Goal: Task Accomplishment & Management: Manage account settings

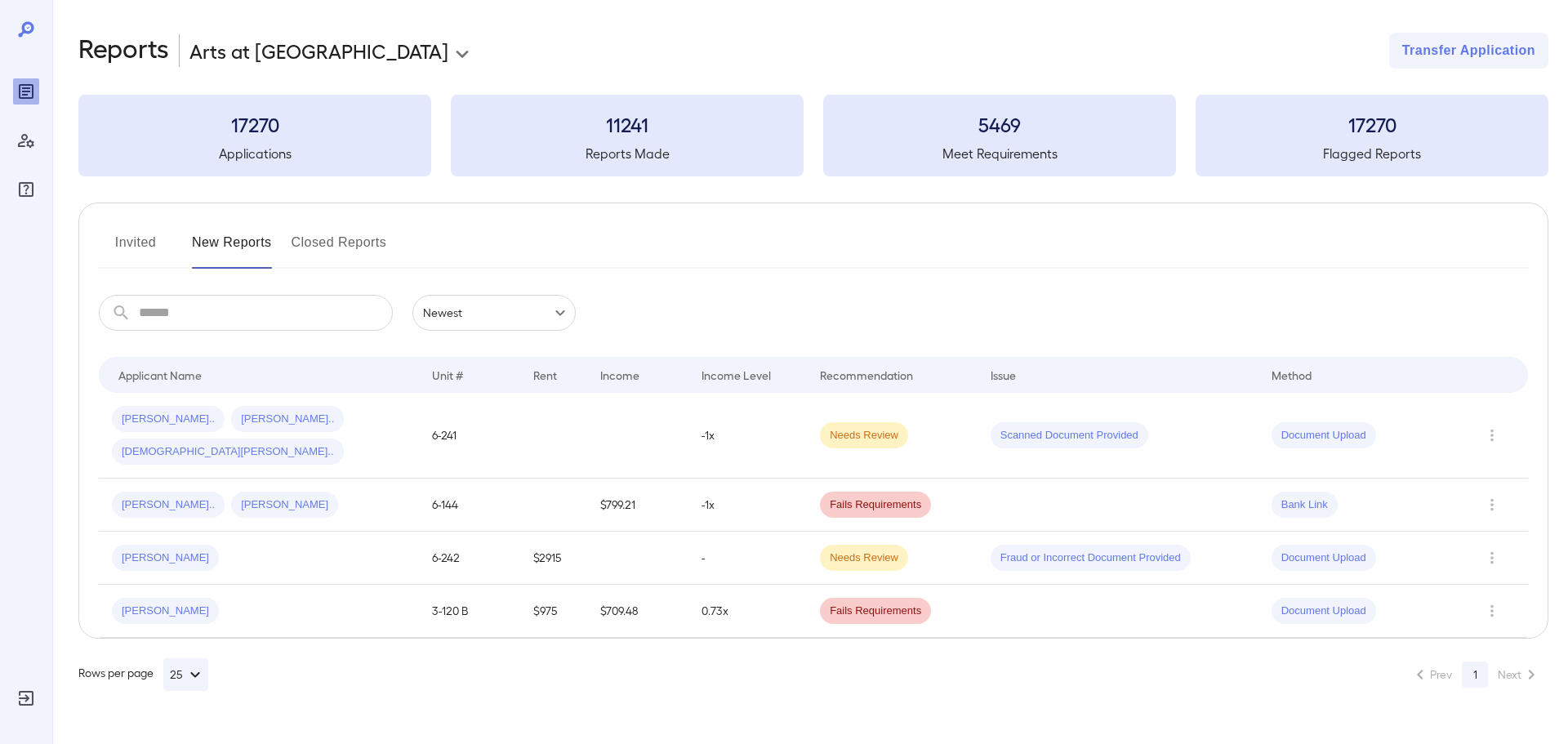
click at [156, 246] on button "Invited" at bounding box center [135, 249] width 73 height 39
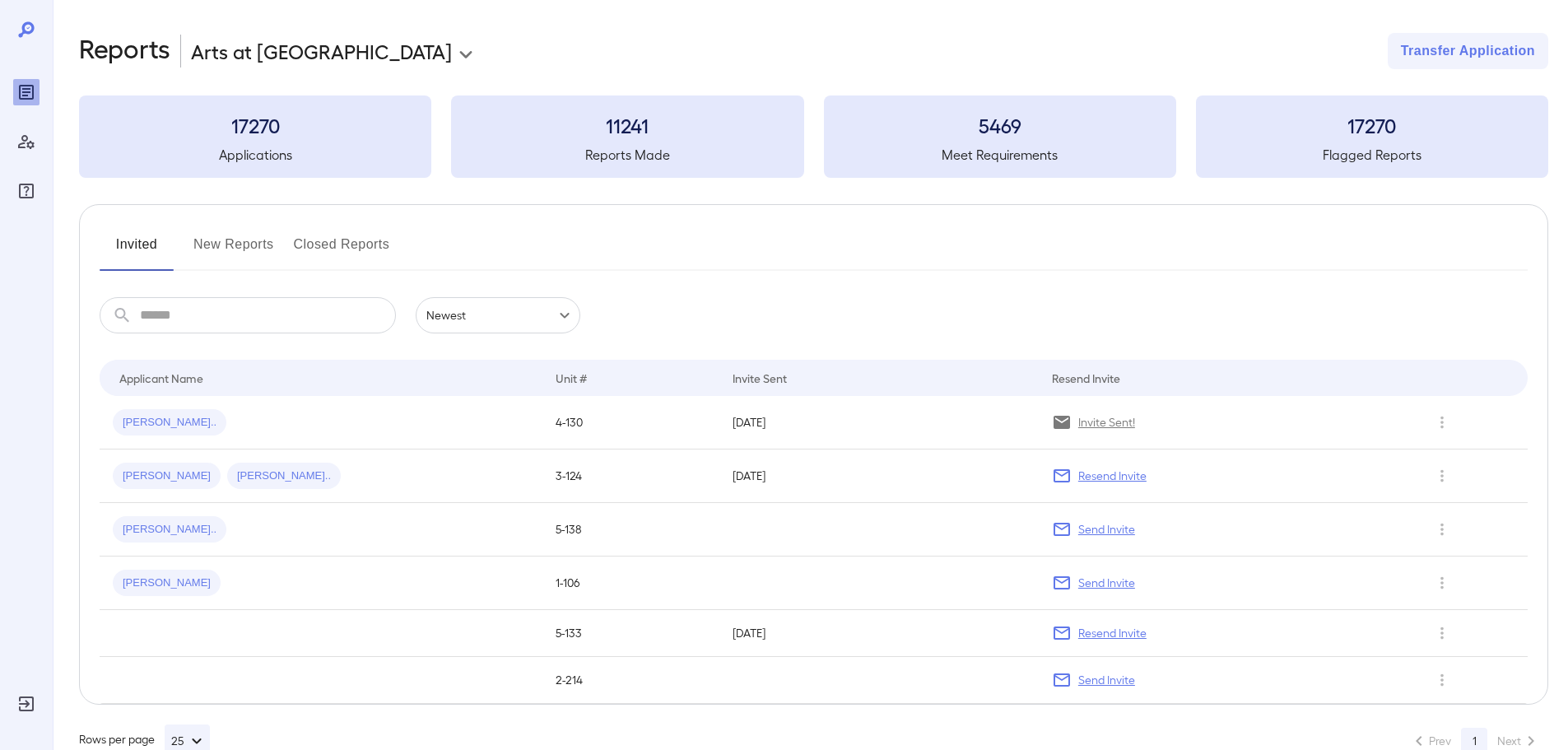
click at [245, 244] on button "New Reports" at bounding box center [234, 251] width 81 height 39
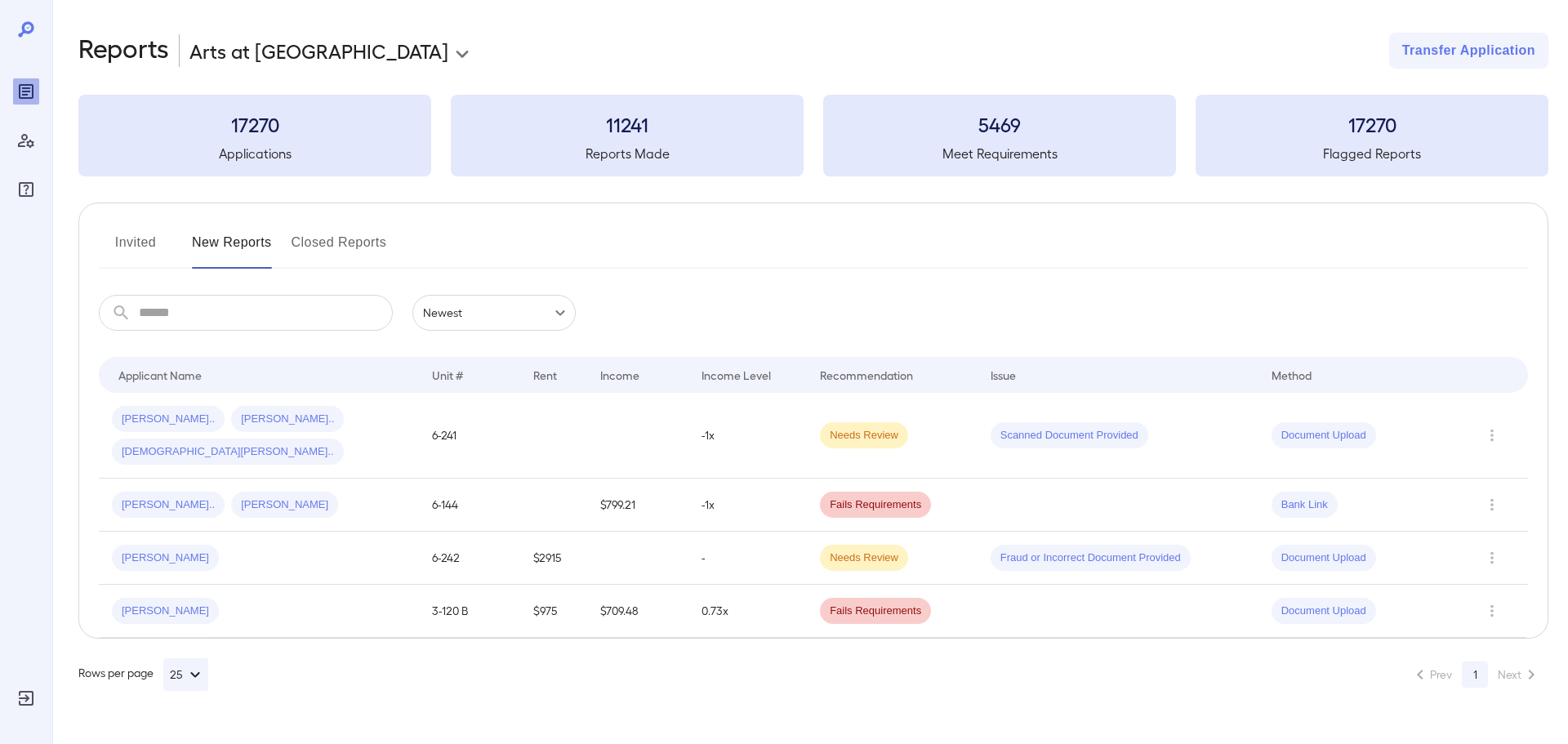
click at [135, 238] on button "Invited" at bounding box center [135, 249] width 73 height 39
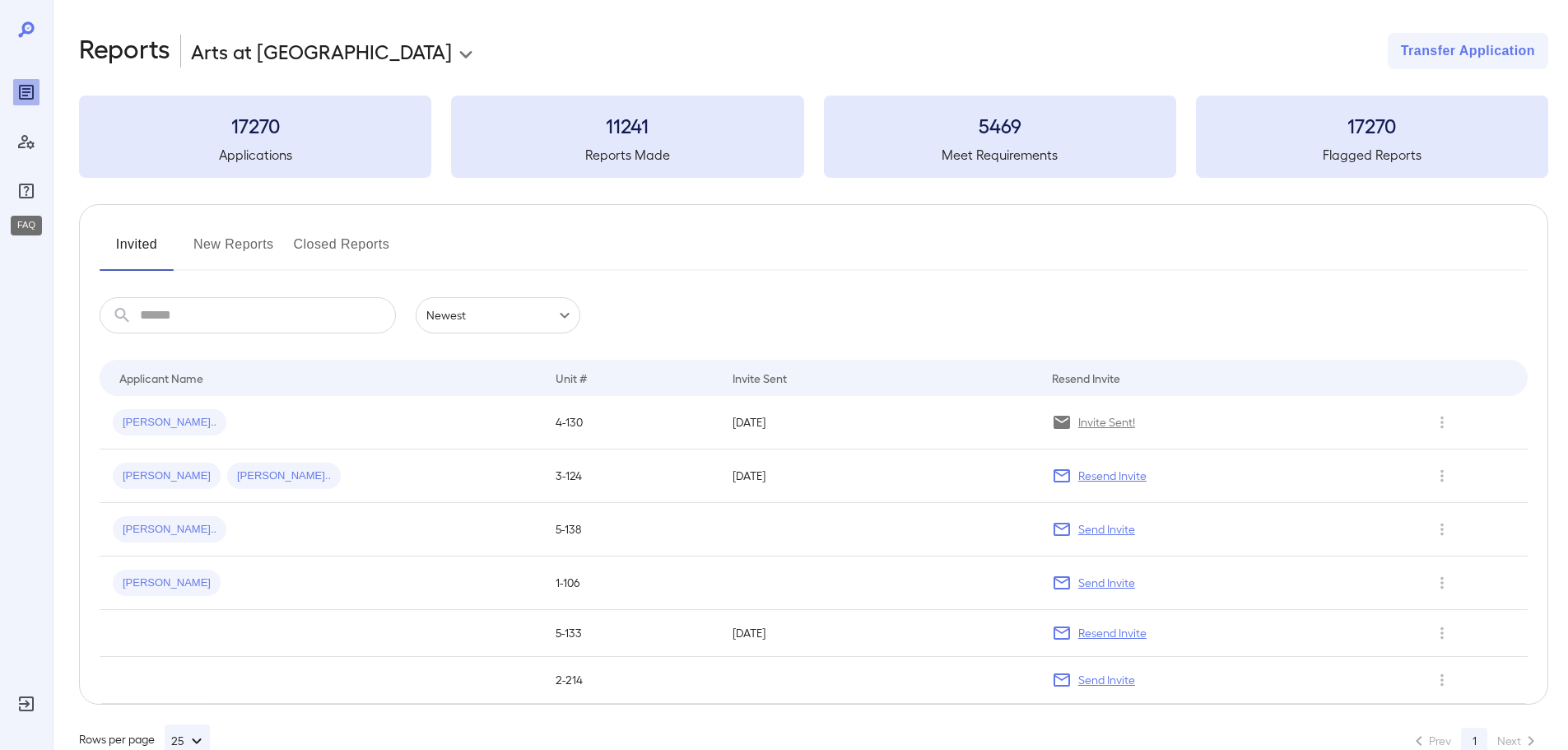
click at [25, 180] on div "FAQ" at bounding box center [26, 191] width 27 height 27
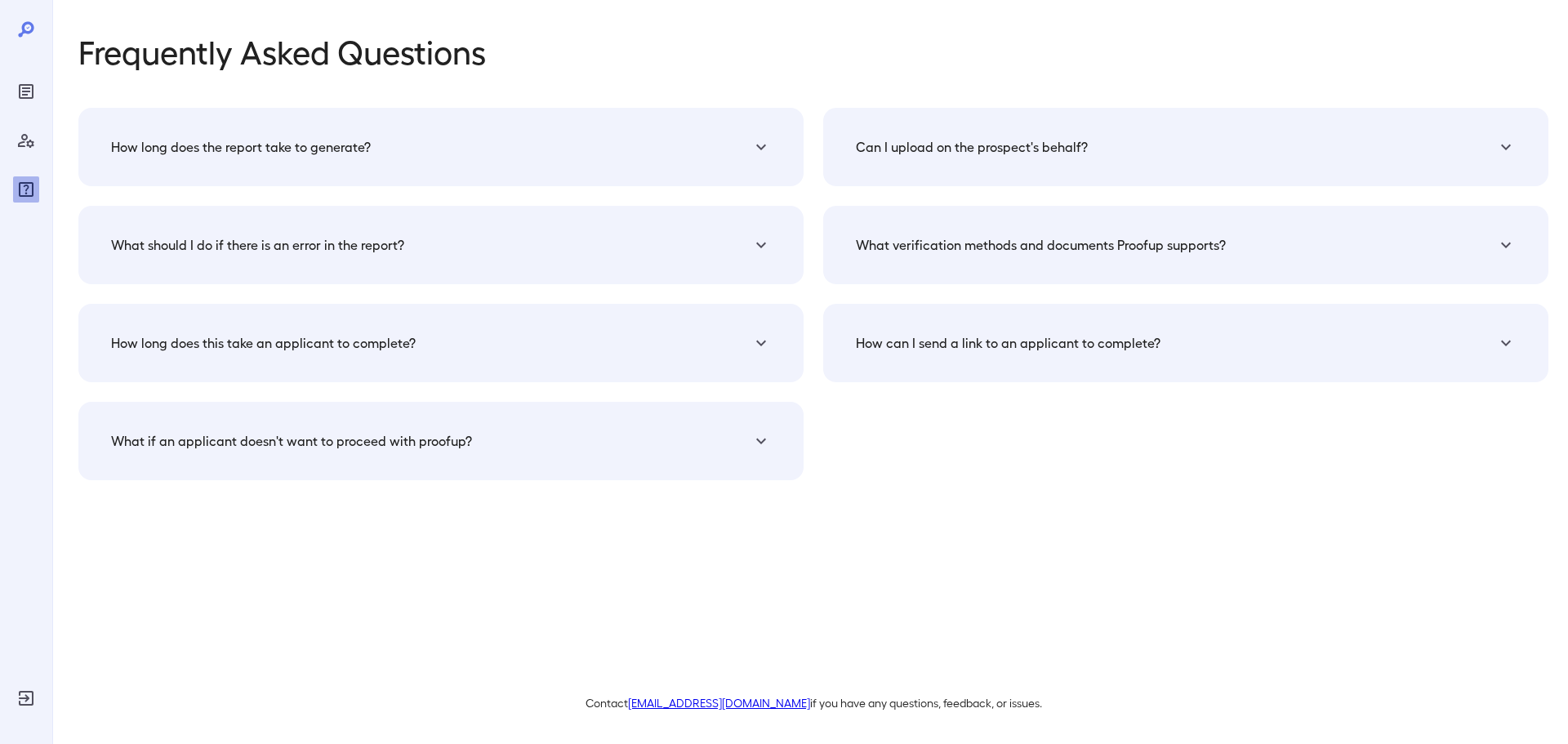
click at [751, 157] on div "How can I send a link to an applicant to complete?" at bounding box center [431, 146] width 640 height 20
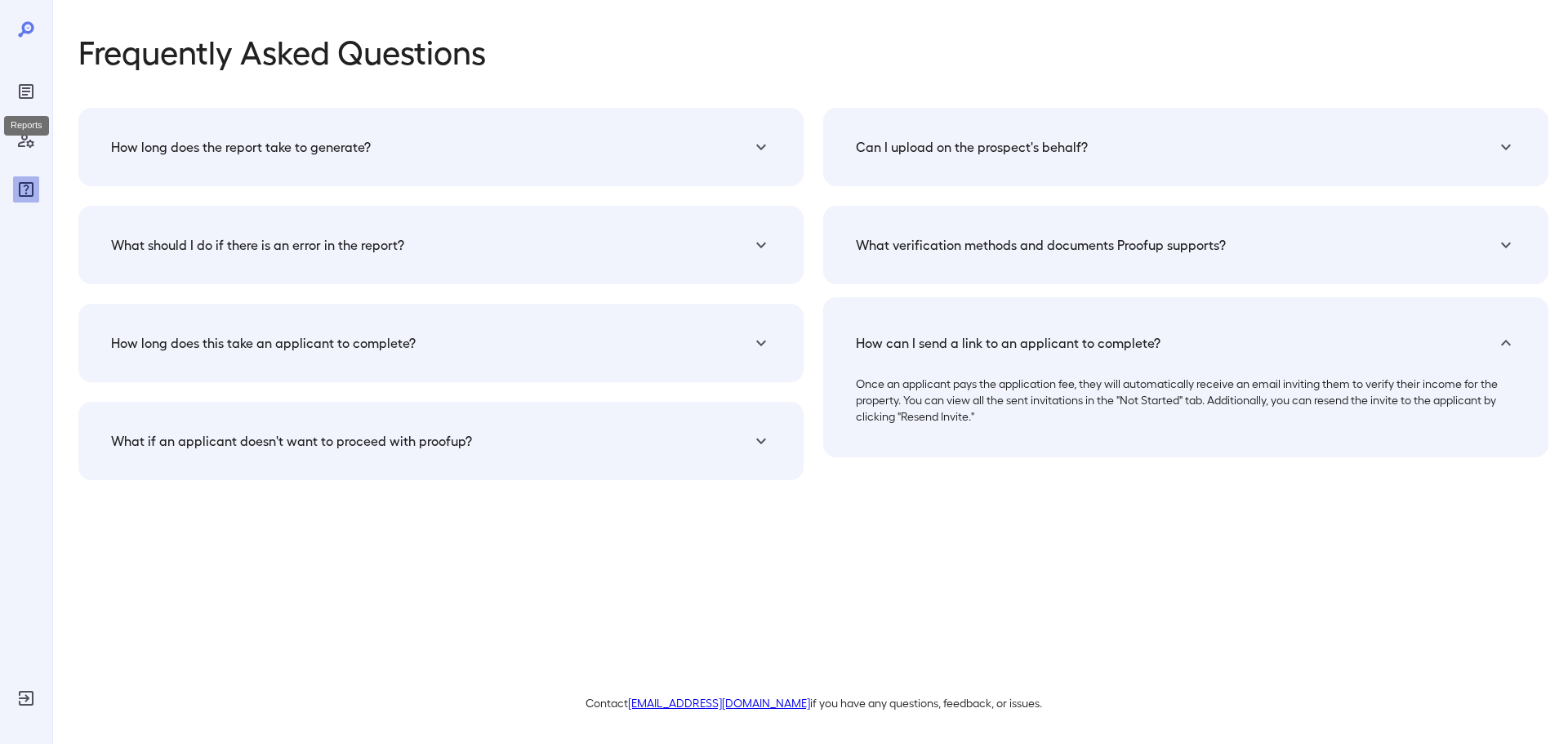
click at [20, 91] on icon "Reports" at bounding box center [26, 91] width 14 height 14
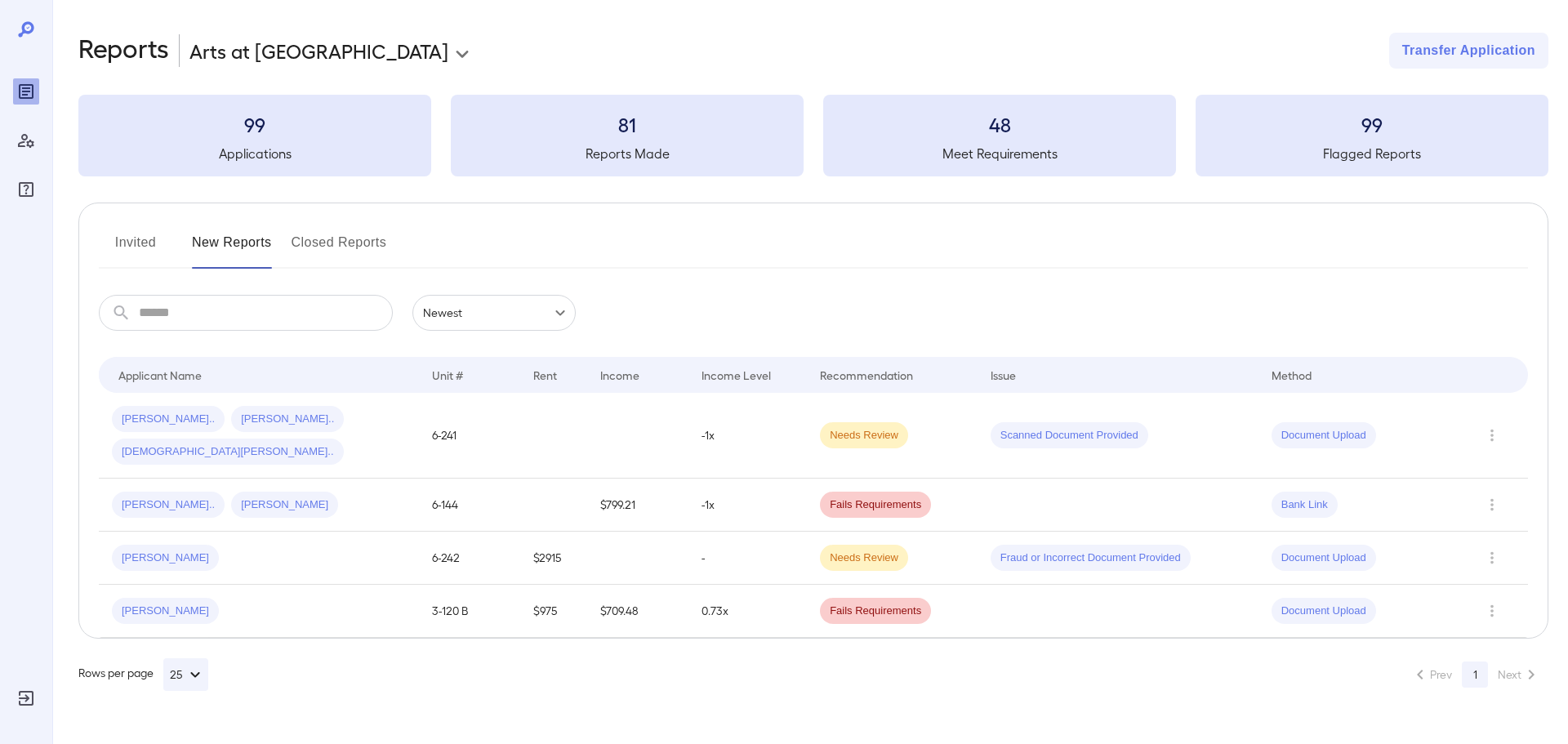
click at [441, 313] on body "**********" at bounding box center [784, 372] width 1568 height 744
click at [451, 354] on li "Newest" at bounding box center [494, 350] width 163 height 26
click at [1479, 545] on button "Row Actions" at bounding box center [1491, 558] width 26 height 26
click at [1488, 638] on li "Close Report" at bounding box center [1491, 636] width 129 height 26
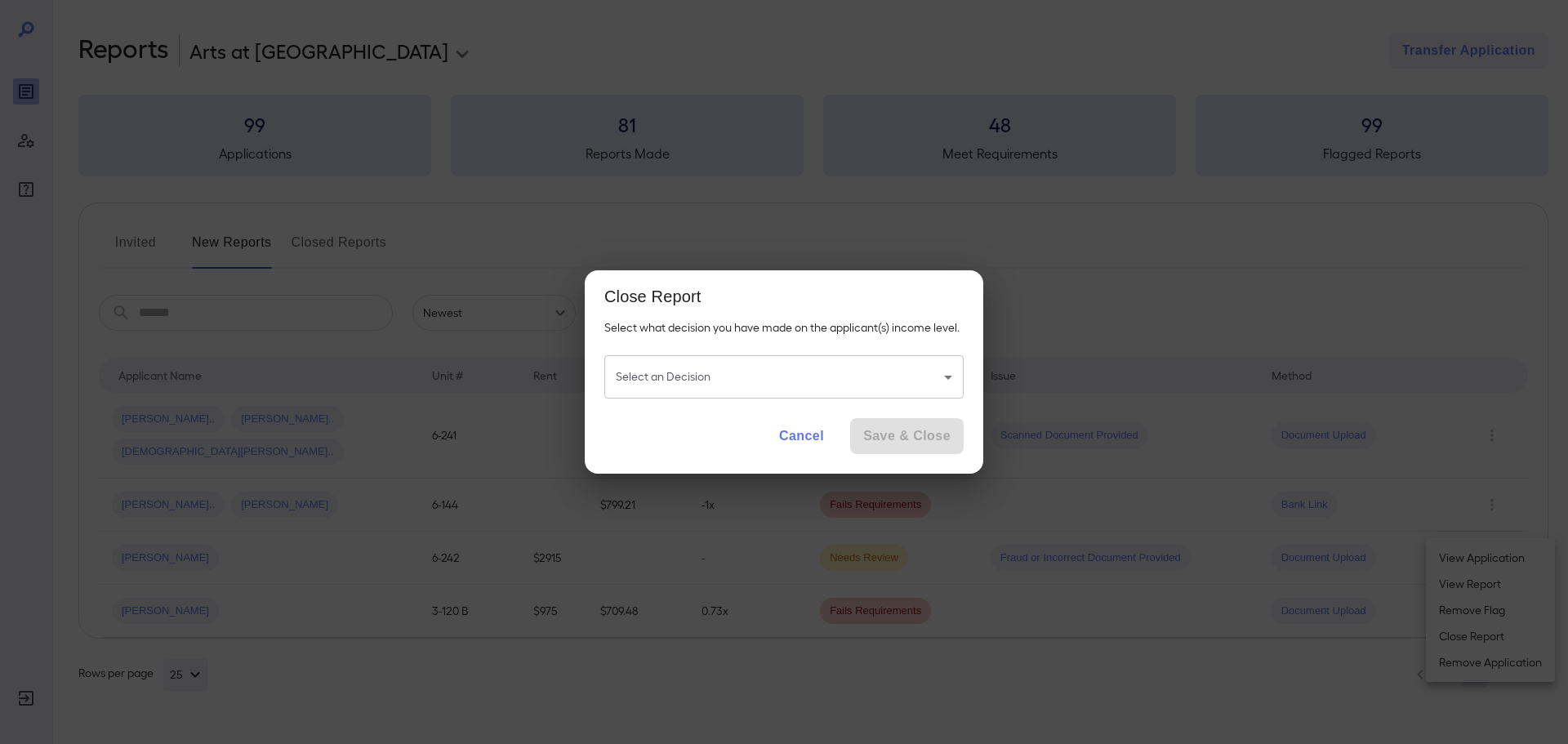
click at [956, 376] on body "**********" at bounding box center [784, 372] width 1568 height 744
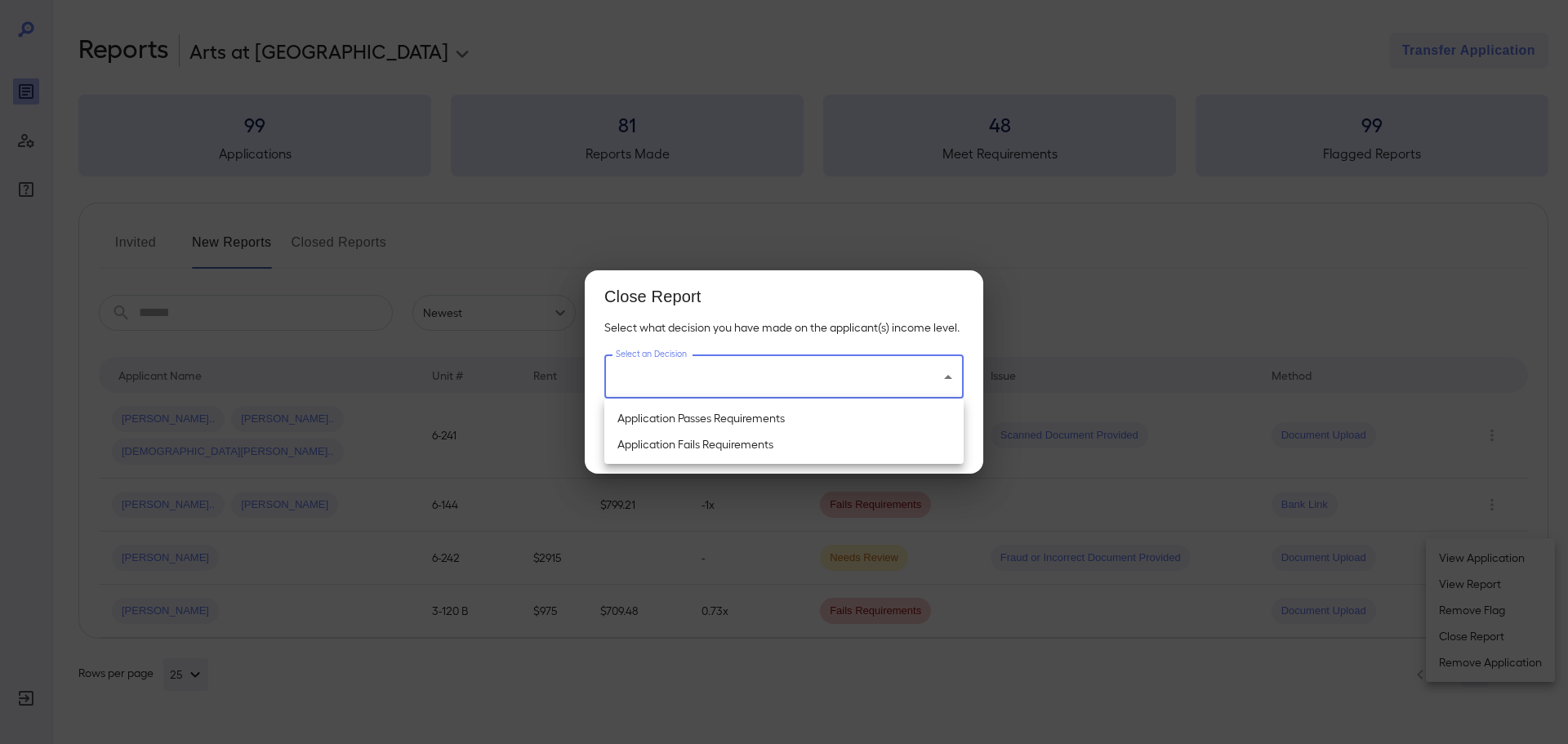
click at [917, 420] on li "Application Passes Requirements" at bounding box center [784, 418] width 359 height 26
type input "**********"
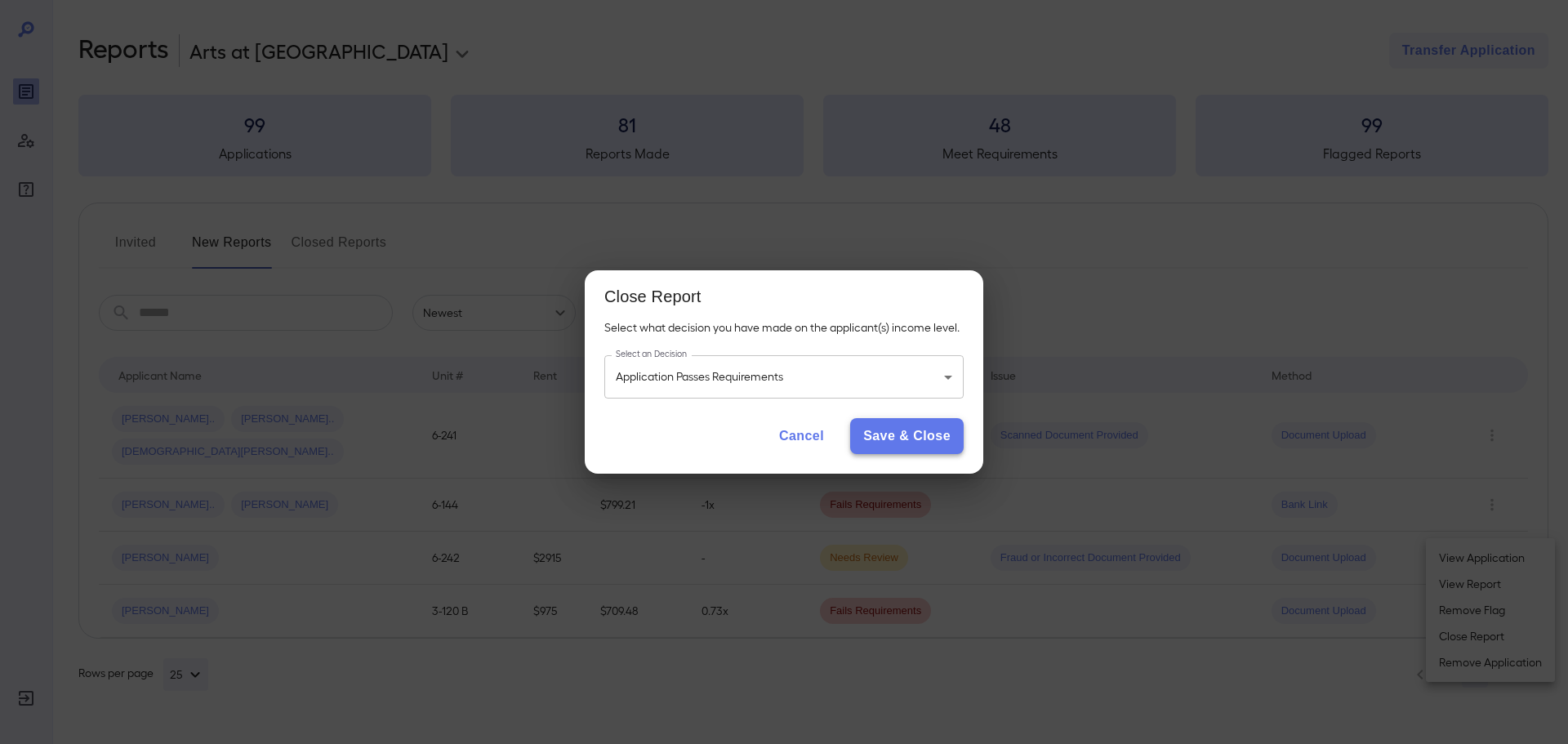
click at [911, 424] on button "Save & Close" at bounding box center [906, 436] width 113 height 36
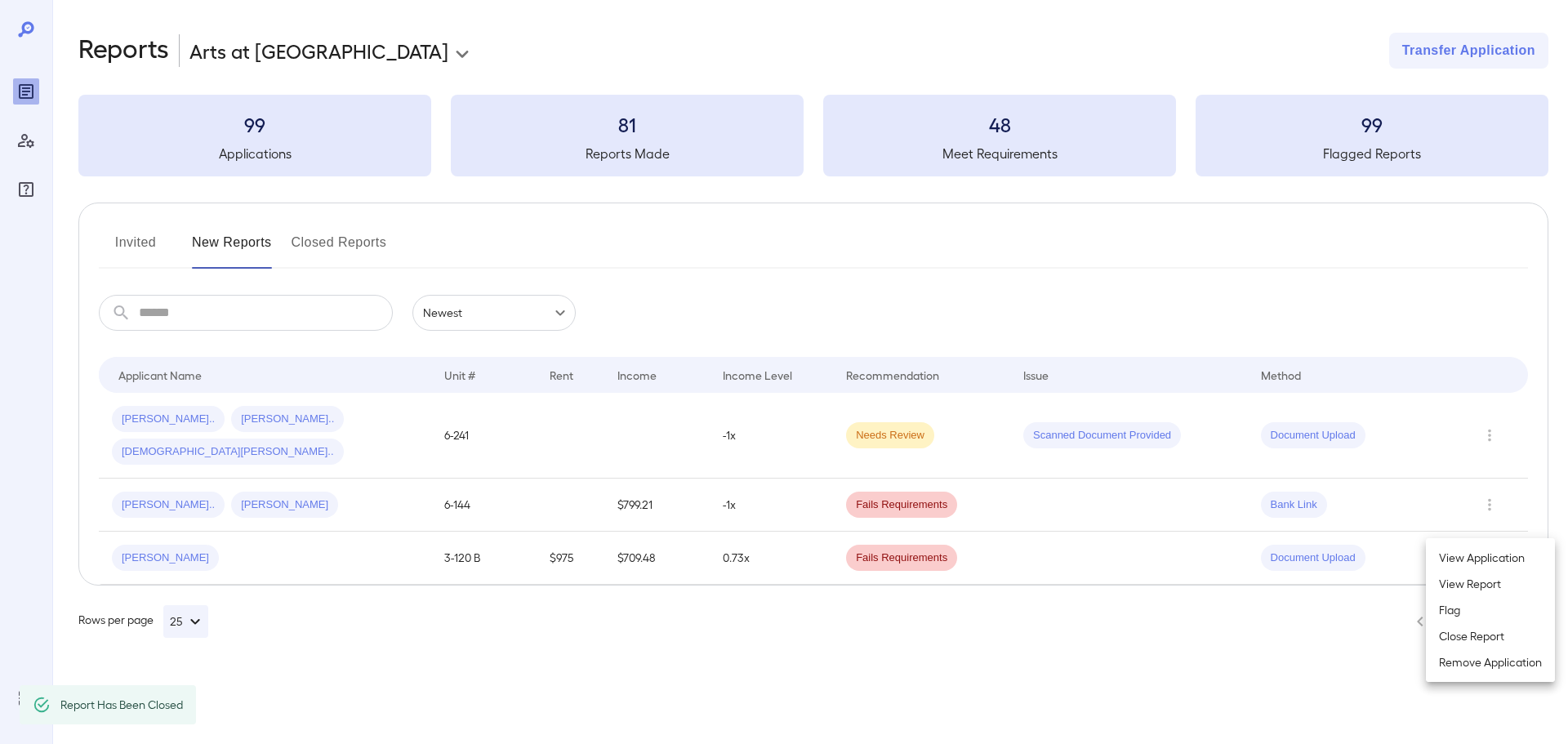
click at [135, 533] on div at bounding box center [784, 372] width 1568 height 744
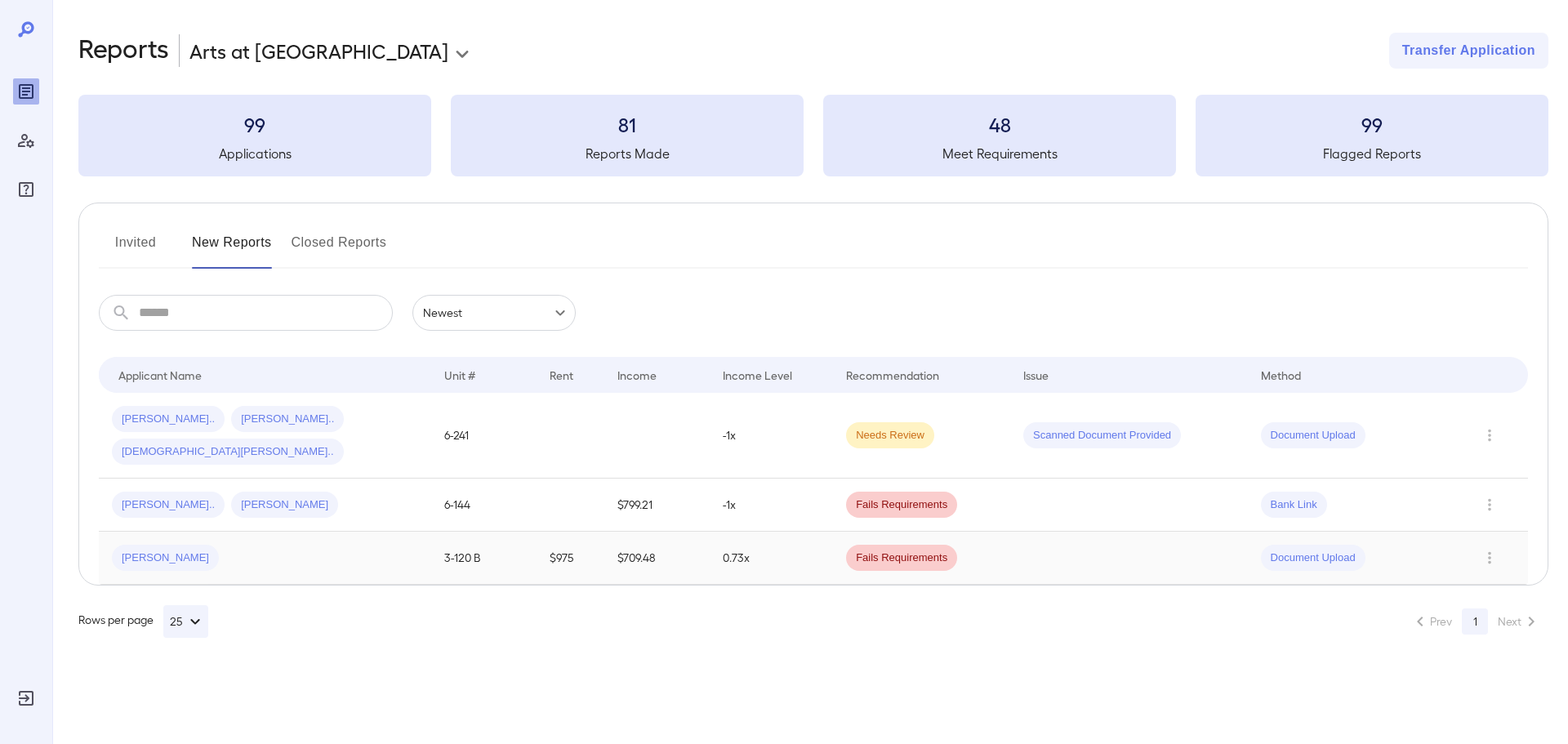
click at [145, 551] on span "[PERSON_NAME]" at bounding box center [165, 558] width 107 height 15
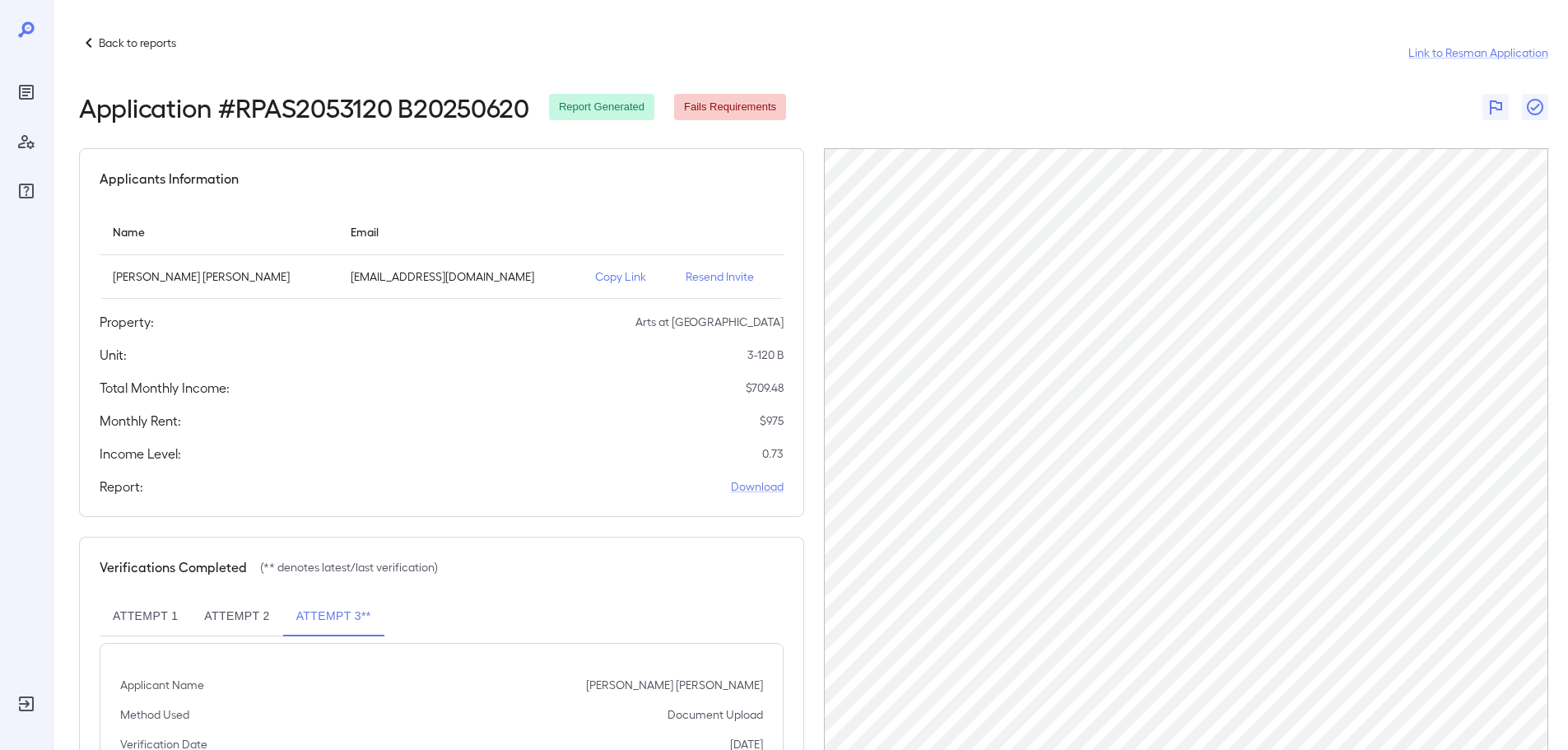
click at [605, 180] on div "Applicants Information" at bounding box center [442, 178] width 684 height 20
drag, startPoint x: 1247, startPoint y: 124, endPoint x: 868, endPoint y: 39, distance: 388.4
click at [1221, 120] on div "Back to reports Link to Resman Application Application # RPAS2053120 B20250620 …" at bounding box center [813, 457] width 1469 height 850
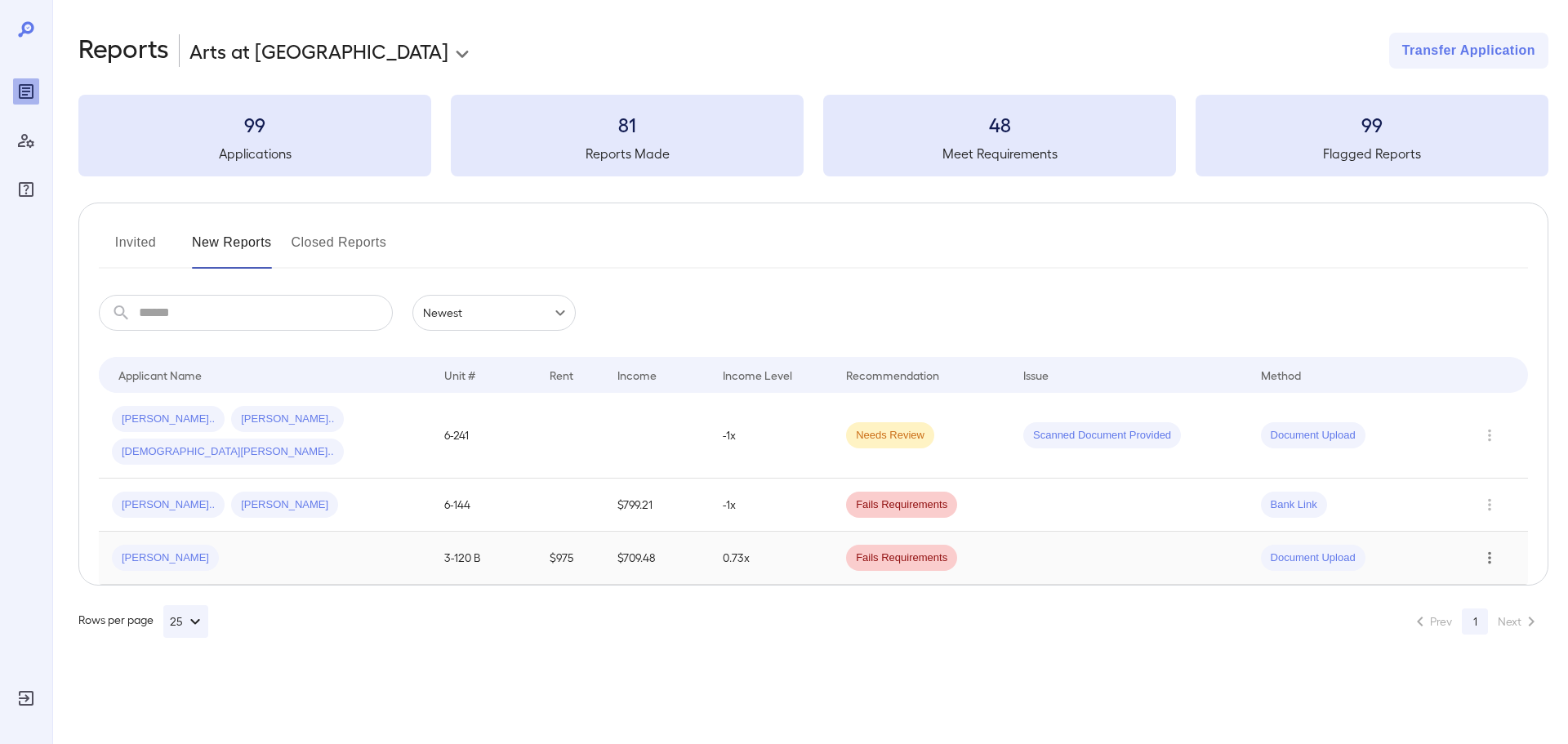
click at [1483, 548] on icon "Row Actions" at bounding box center [1489, 558] width 18 height 20
click at [1489, 659] on li "Remove Application" at bounding box center [1491, 662] width 129 height 26
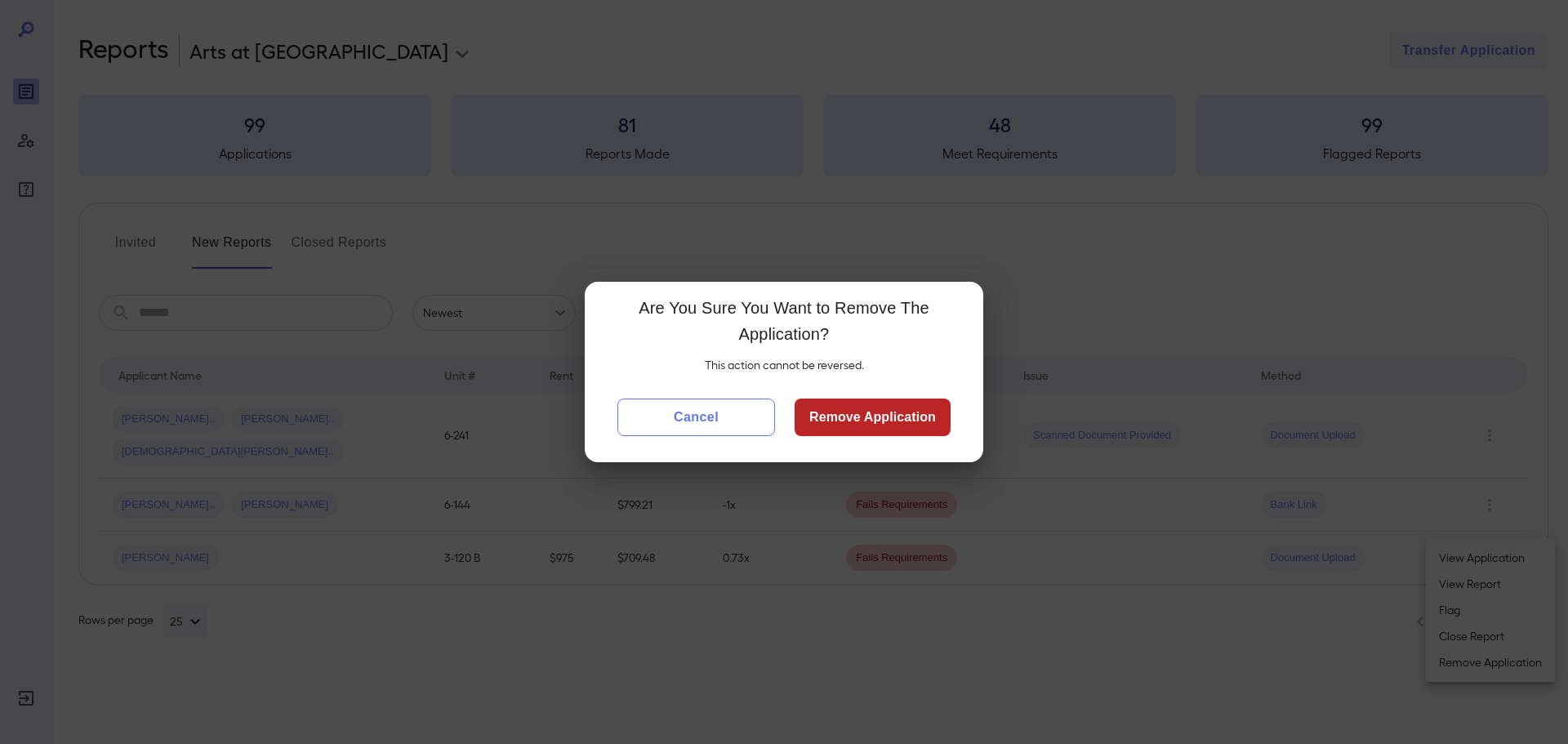
click at [731, 417] on button "Cancel" at bounding box center [696, 417] width 157 height 37
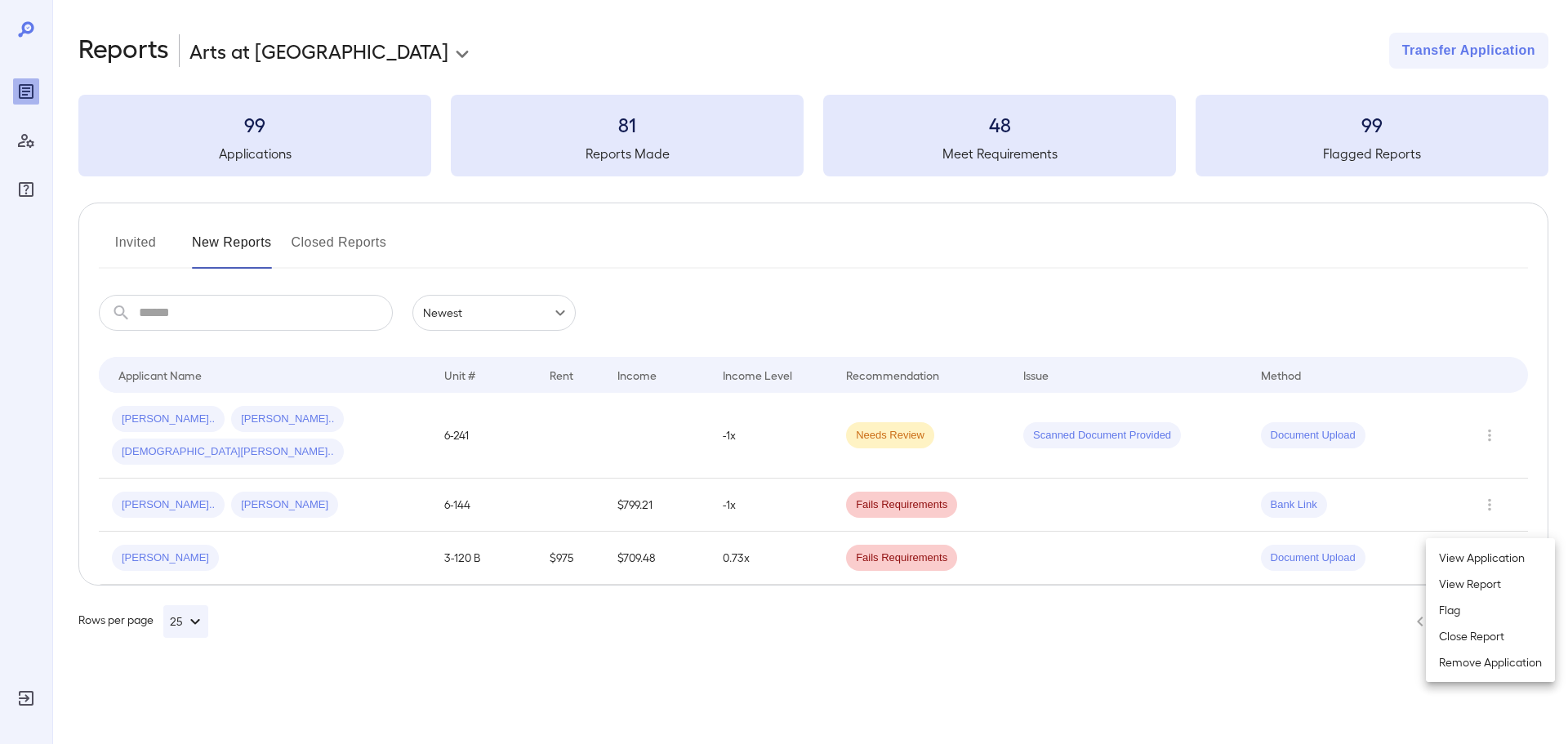
click at [1469, 554] on li "View Application" at bounding box center [1491, 558] width 129 height 26
click at [124, 497] on span "[PERSON_NAME].." at bounding box center [168, 505] width 112 height 15
click at [1488, 499] on icon "Row Actions" at bounding box center [1490, 505] width 3 height 12
click at [1491, 580] on li "Close Report" at bounding box center [1491, 583] width 129 height 26
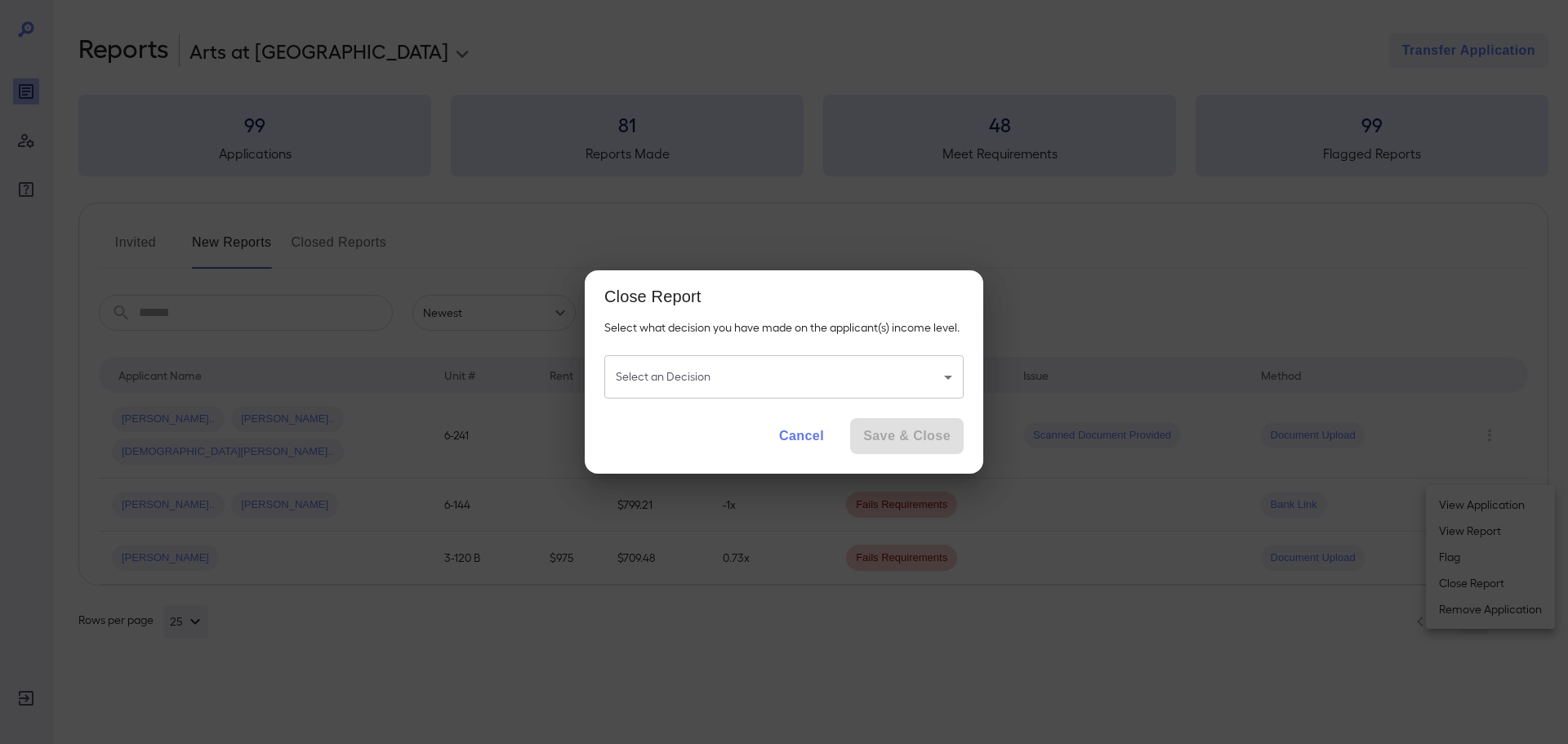
click at [858, 387] on body "**********" at bounding box center [784, 372] width 1568 height 744
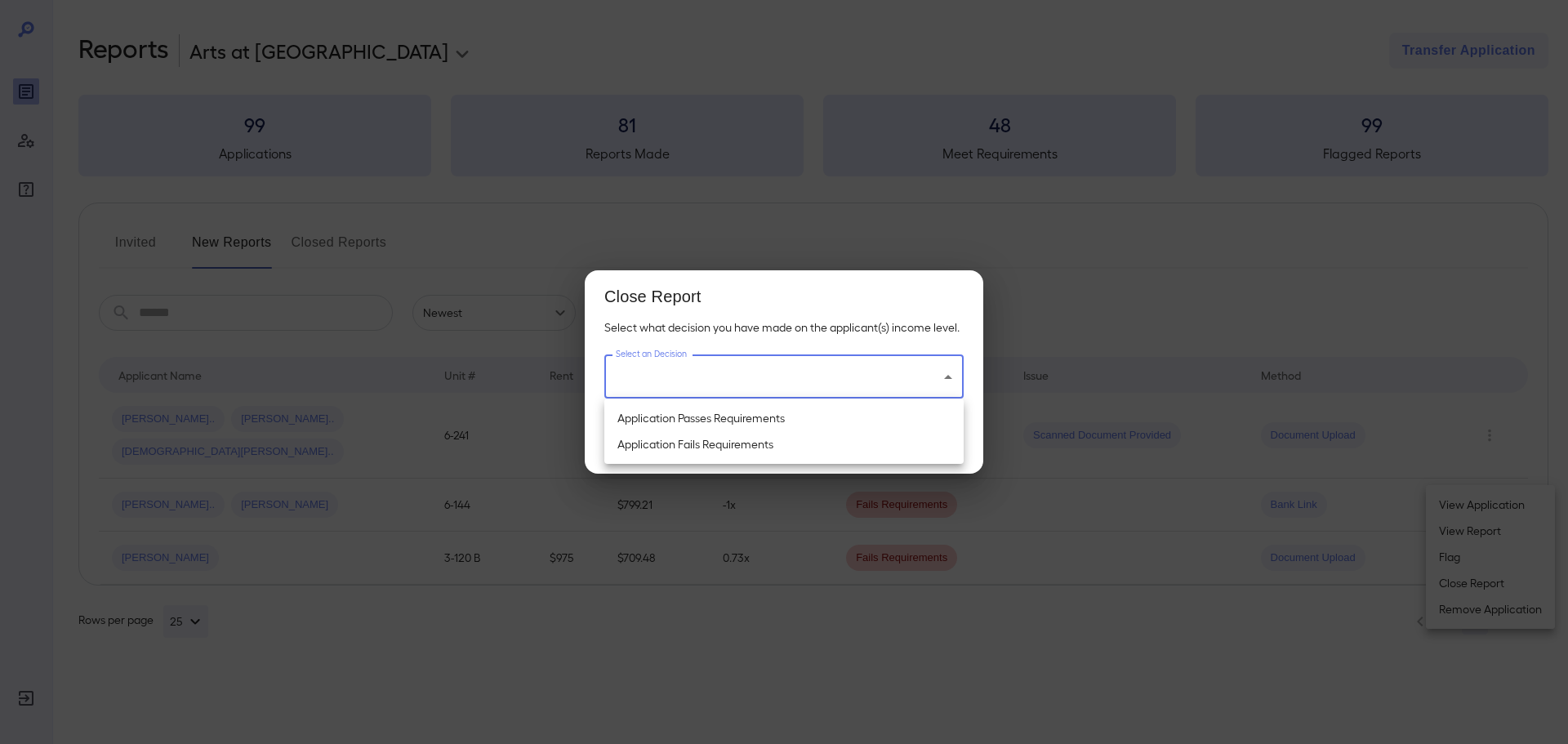
click at [749, 439] on li "Application Fails Requirements" at bounding box center [784, 444] width 359 height 26
type input "**********"
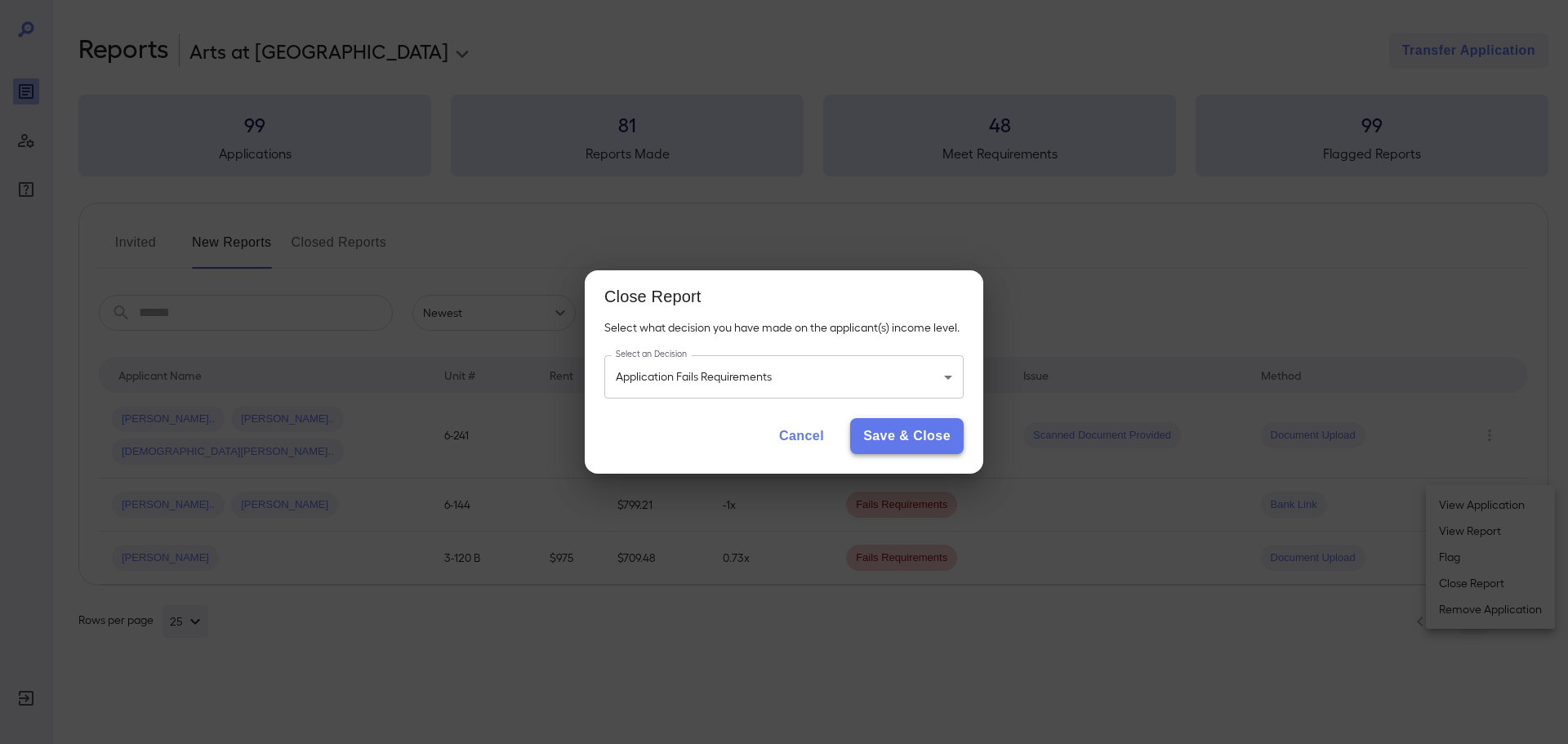
click at [873, 434] on button "Save & Close" at bounding box center [906, 436] width 113 height 36
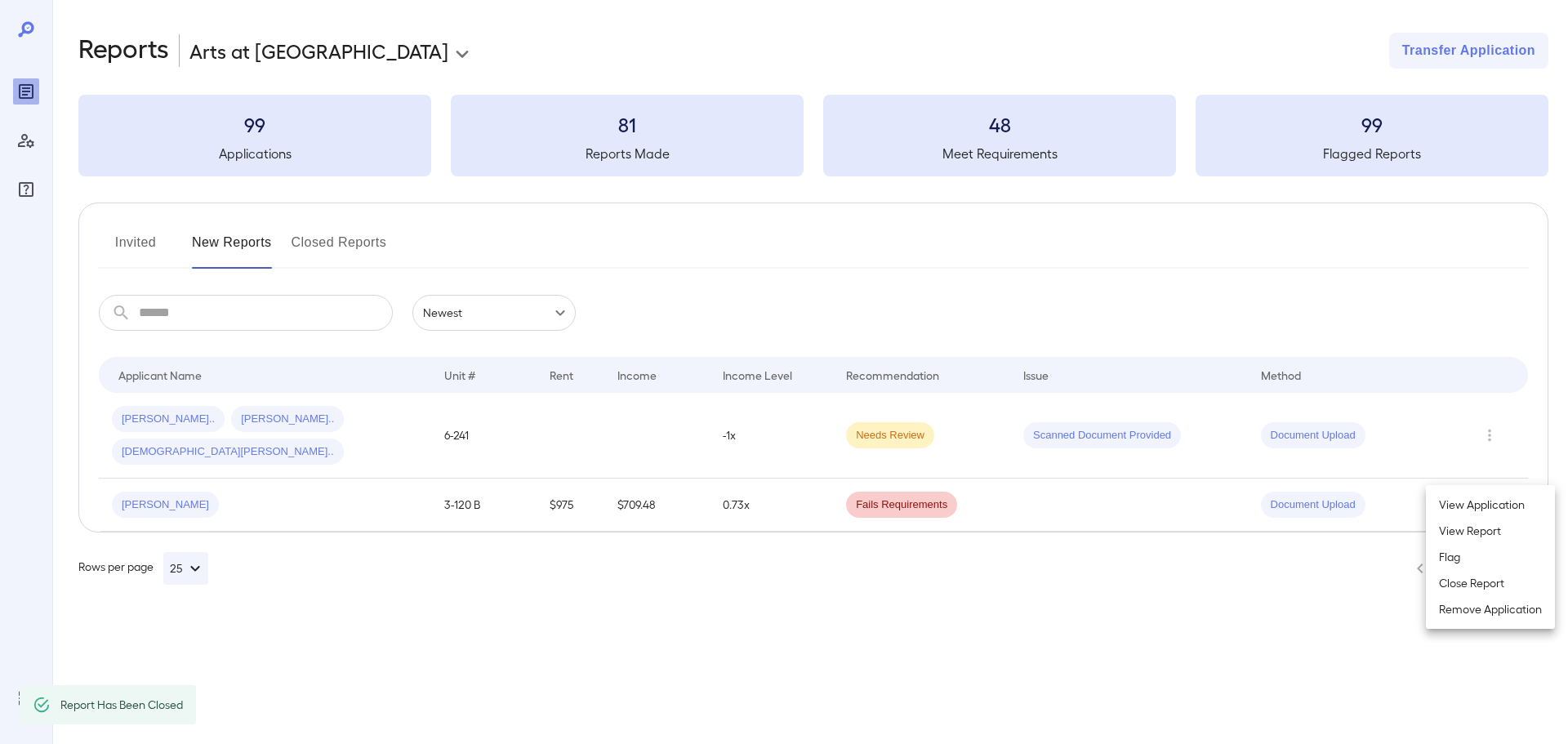
click at [1475, 477] on div at bounding box center [784, 372] width 1568 height 744
click at [1491, 495] on icon "Row Actions" at bounding box center [1489, 505] width 18 height 20
click at [1485, 581] on li "Close Report" at bounding box center [1491, 583] width 129 height 26
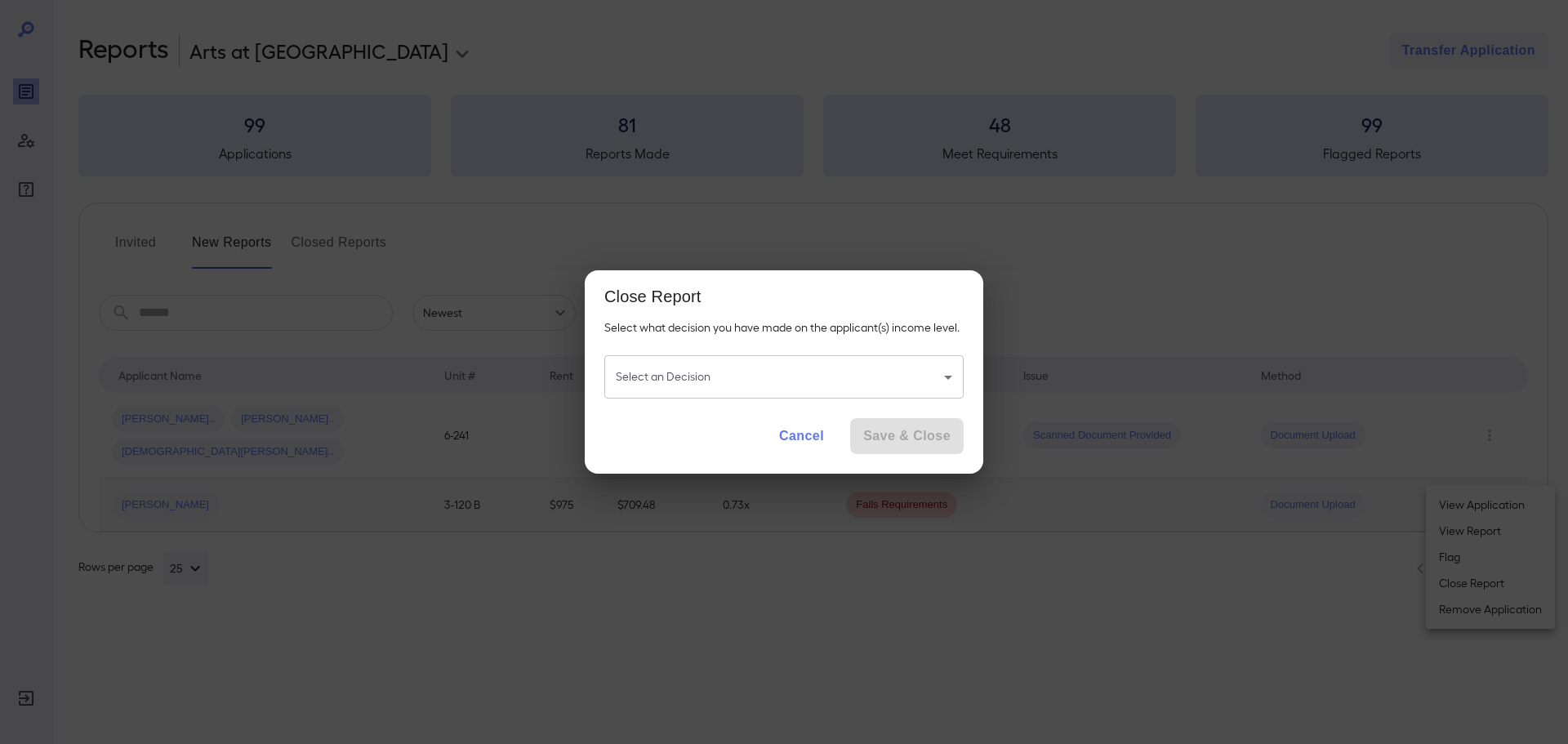
click at [932, 381] on body "**********" at bounding box center [784, 372] width 1568 height 744
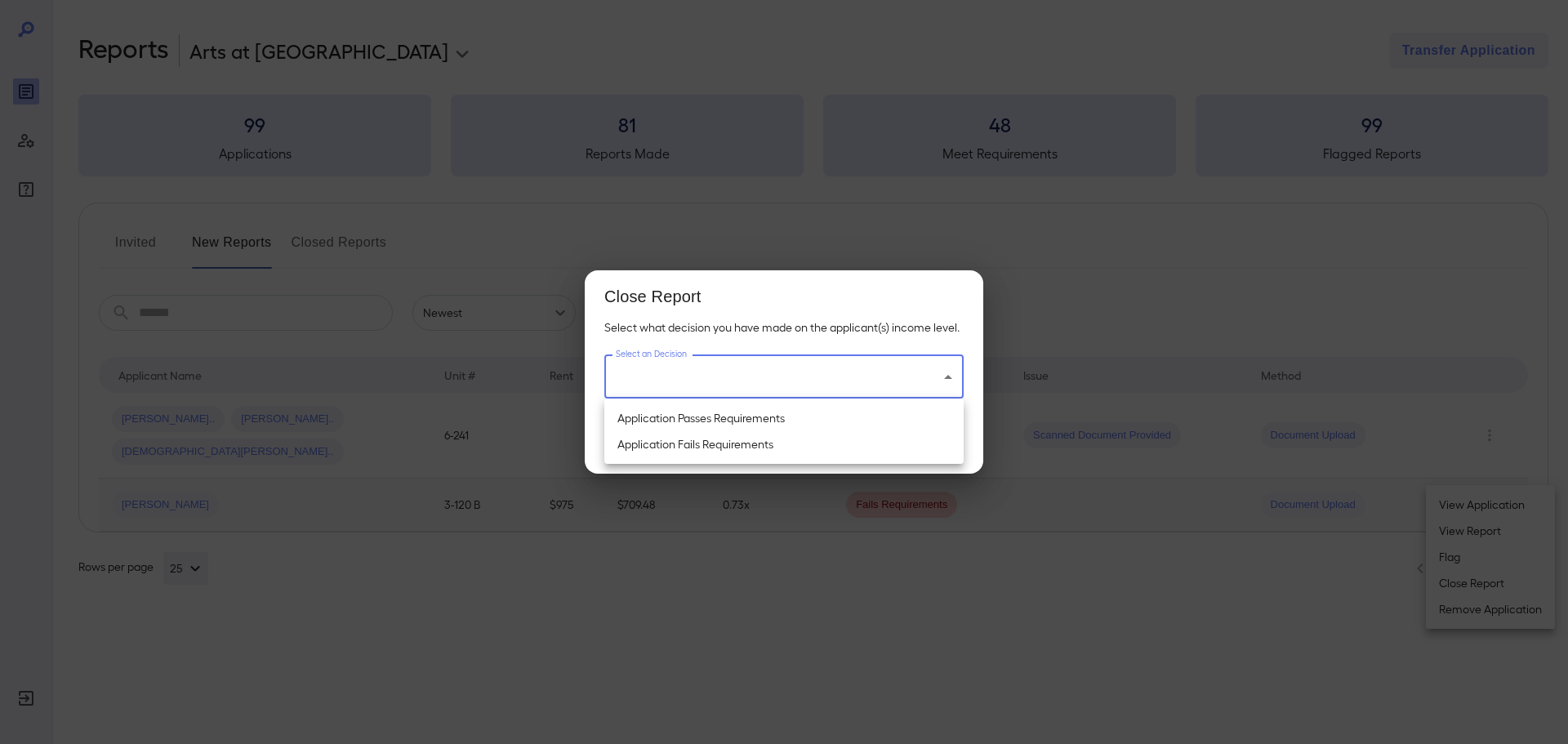
click at [746, 416] on li "Application Passes Requirements" at bounding box center [784, 418] width 359 height 26
type input "**********"
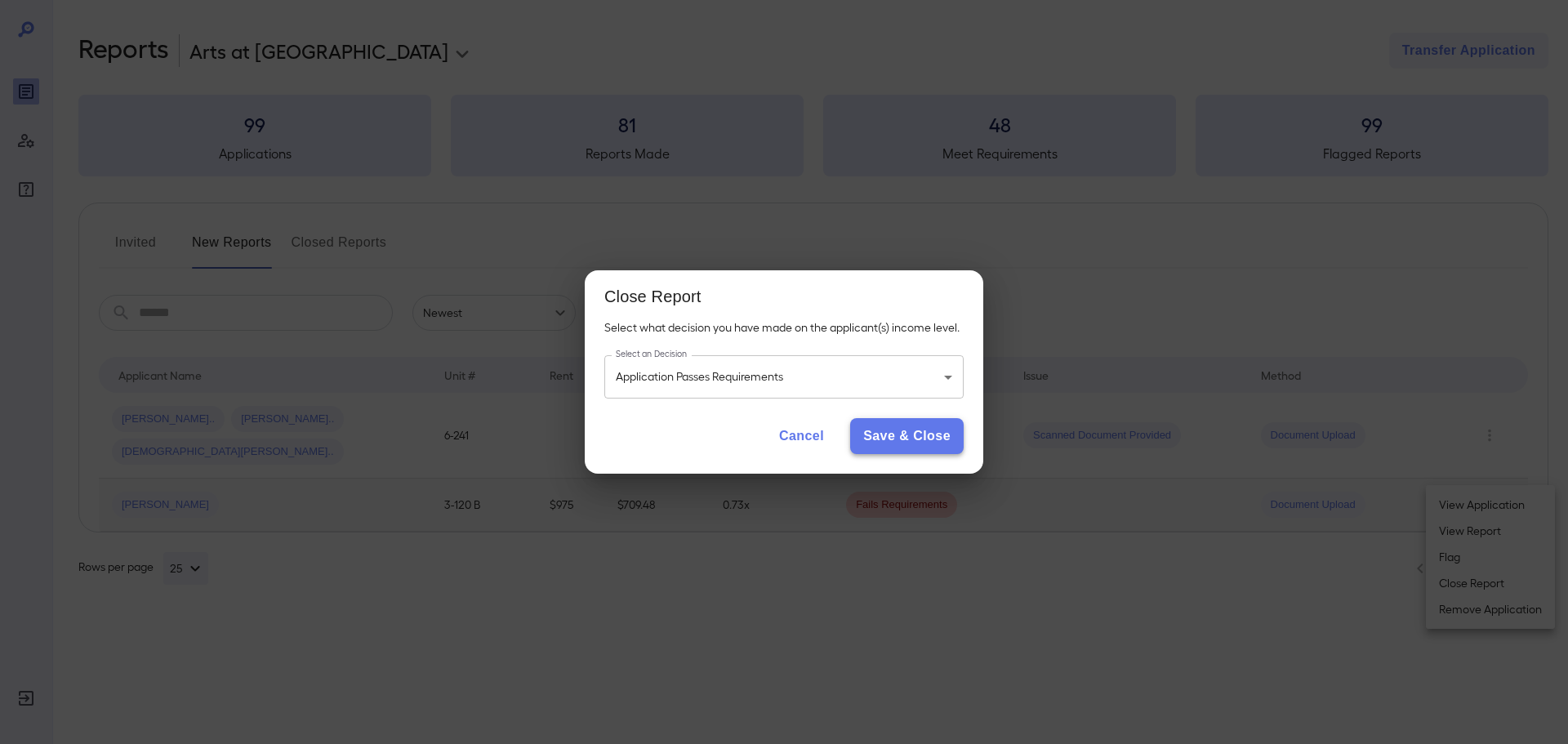
click at [897, 437] on button "Save & Close" at bounding box center [906, 436] width 113 height 36
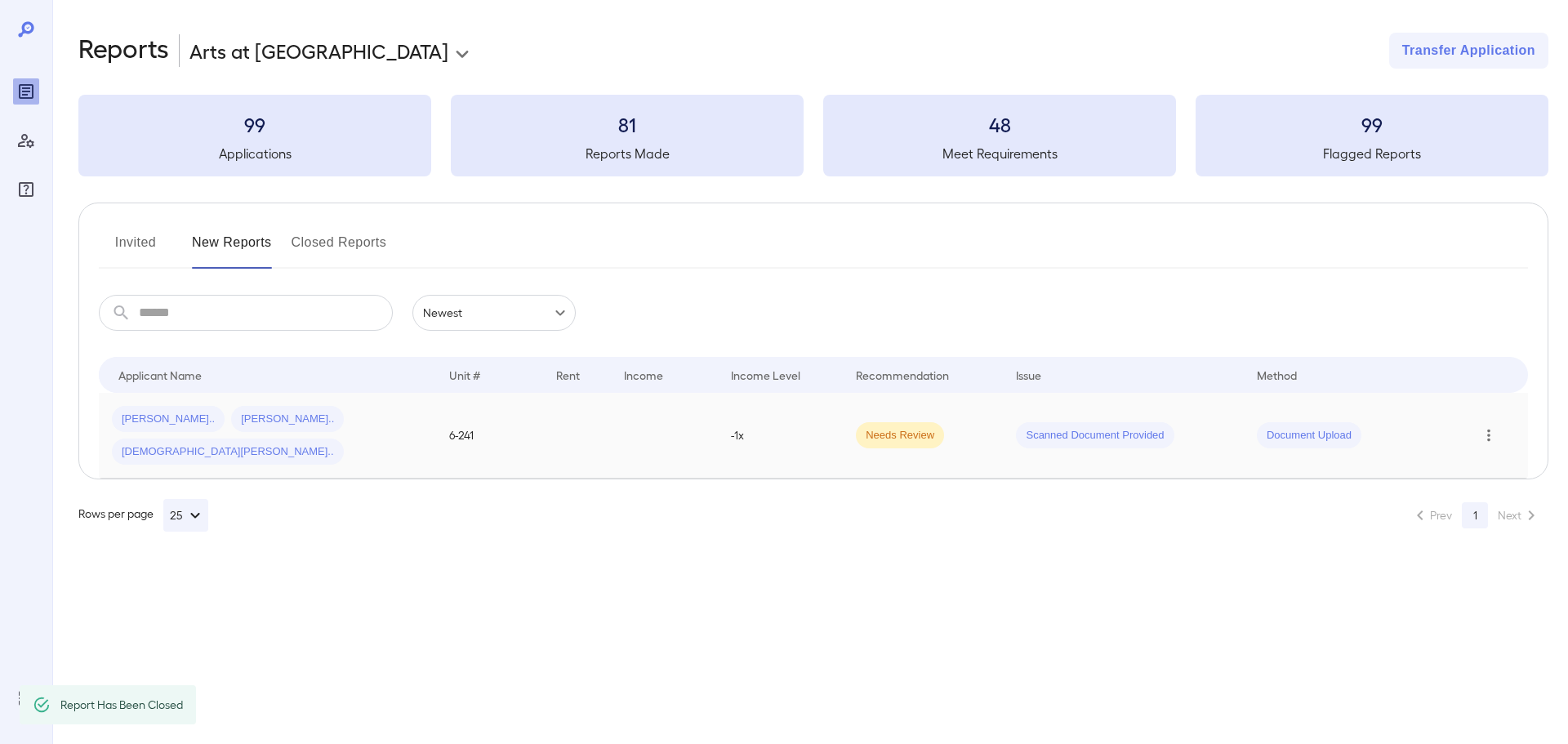
click at [1485, 426] on icon "Row Actions" at bounding box center [1488, 435] width 18 height 20
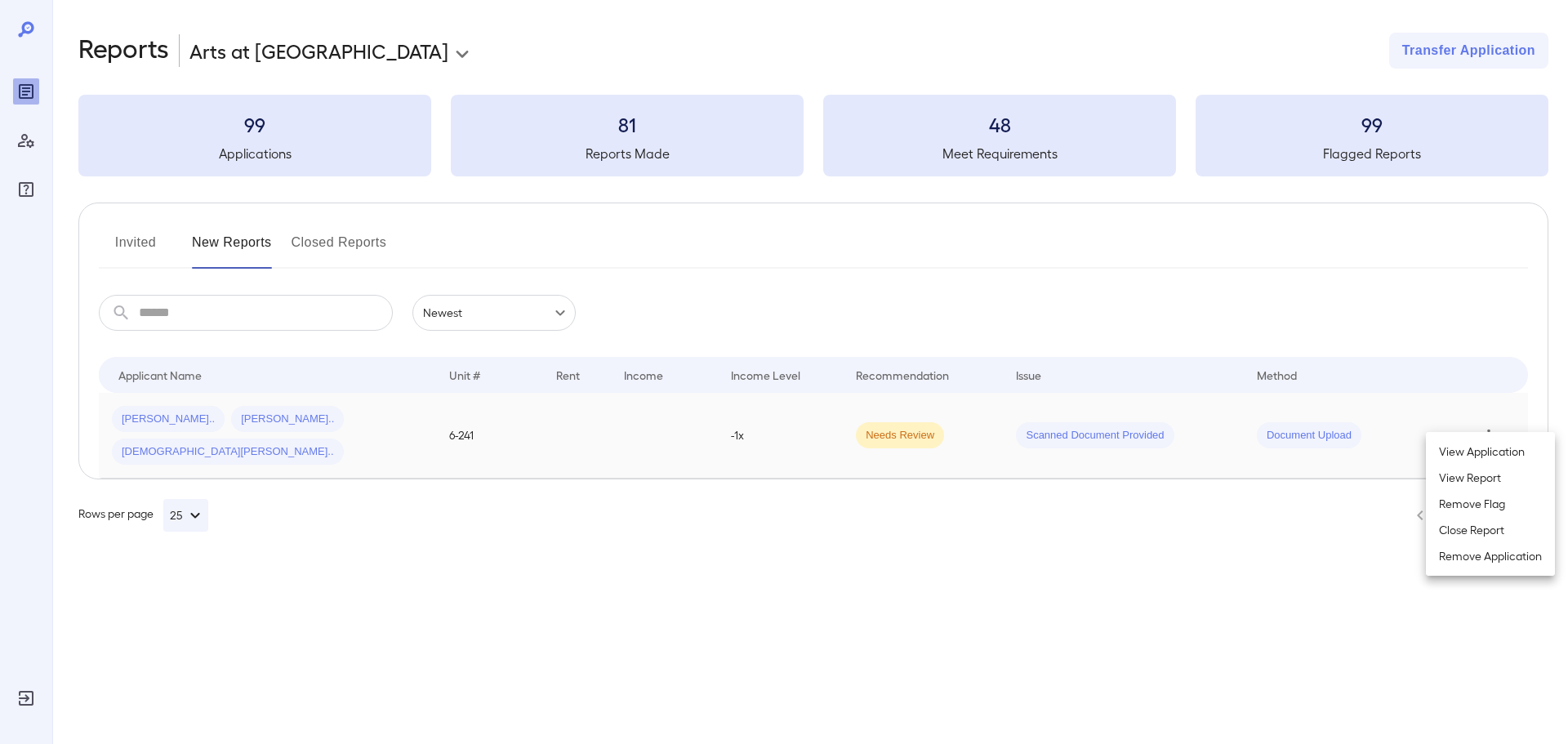
click at [126, 248] on div at bounding box center [784, 372] width 1568 height 744
click at [128, 245] on button "Invited" at bounding box center [135, 249] width 73 height 39
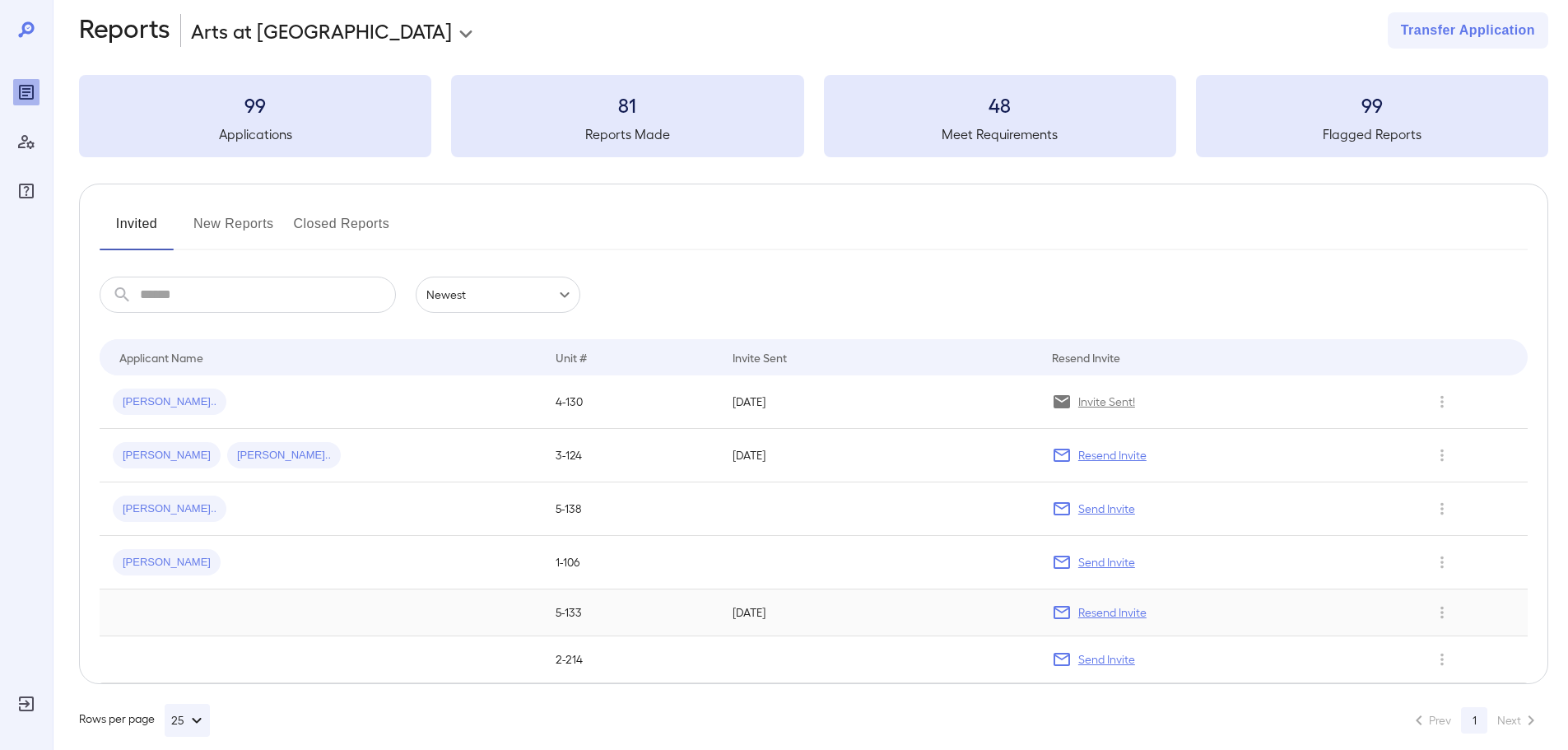
scroll to position [40, 0]
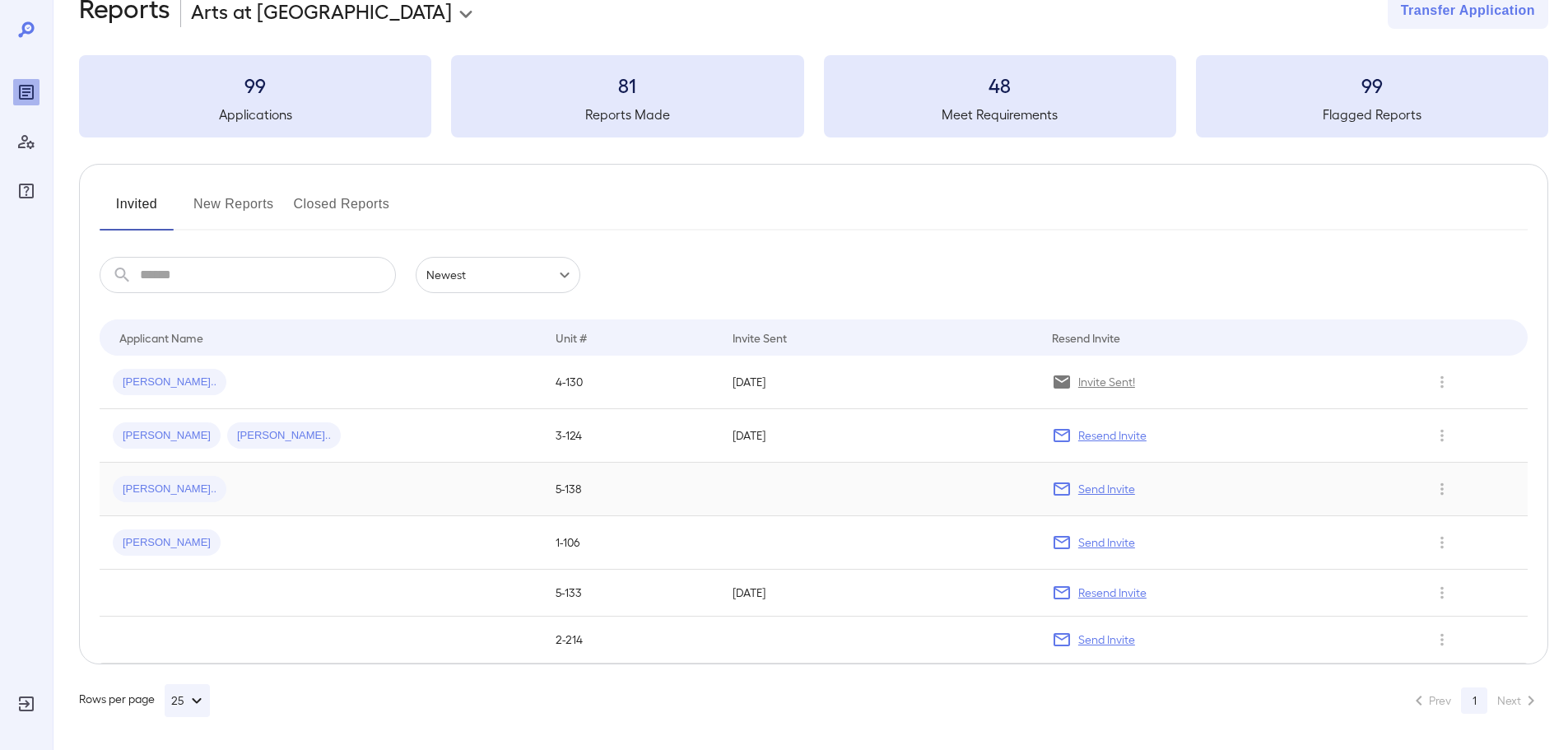
click at [134, 496] on span "[PERSON_NAME].." at bounding box center [169, 489] width 113 height 15
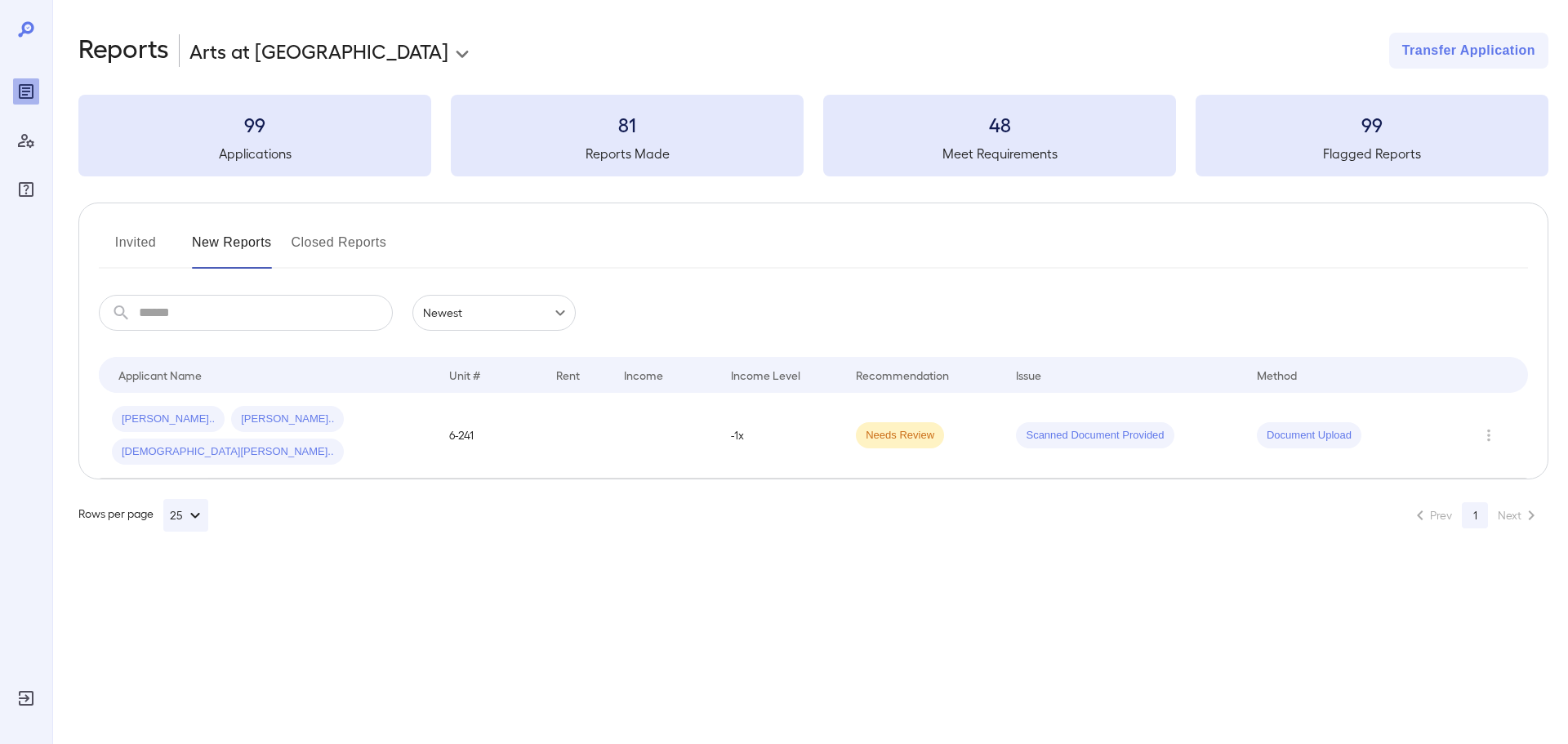
click at [150, 238] on button "Invited" at bounding box center [135, 249] width 73 height 39
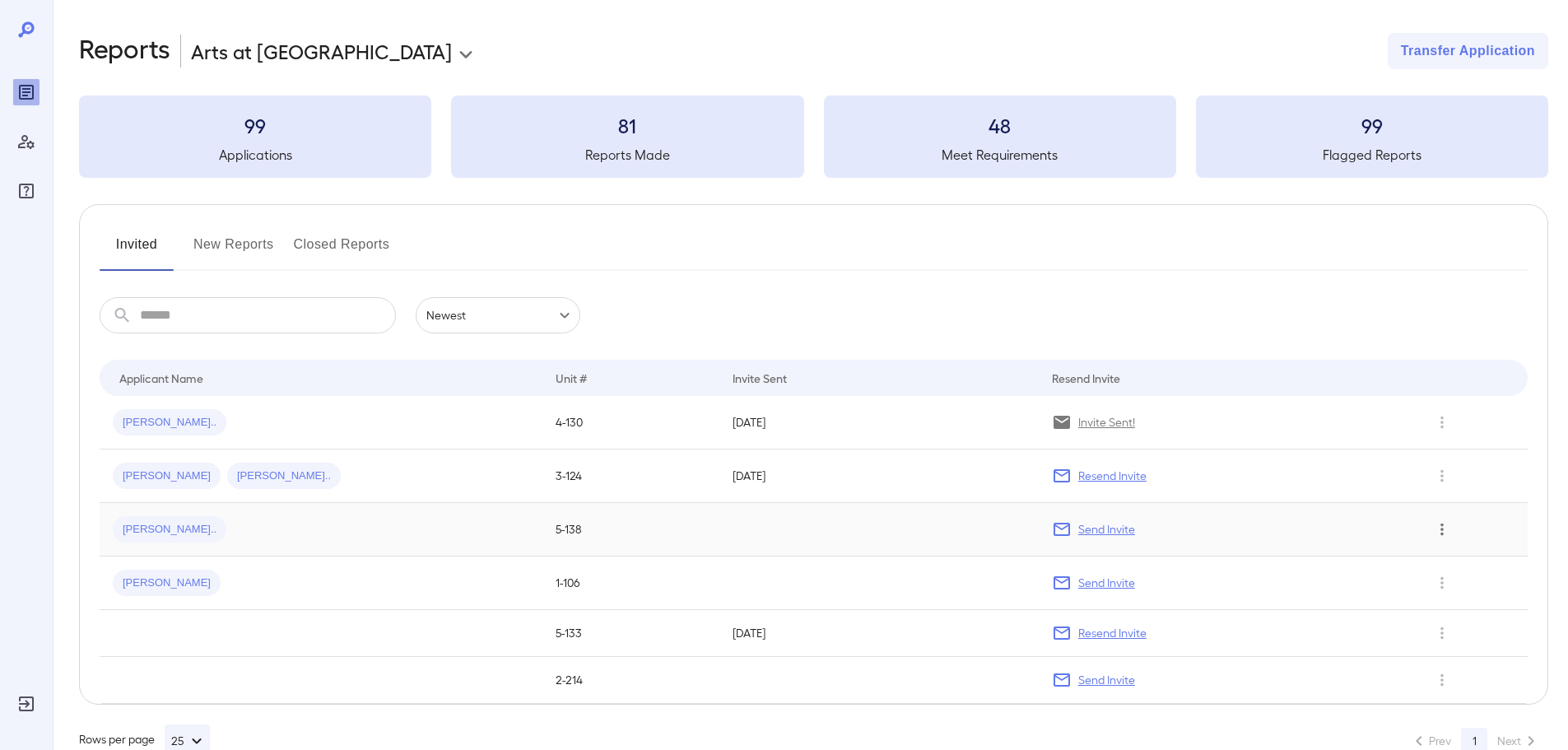
click at [1432, 535] on button "Row Actions" at bounding box center [1442, 529] width 27 height 27
click at [1461, 562] on li "View Application" at bounding box center [1494, 562] width 130 height 27
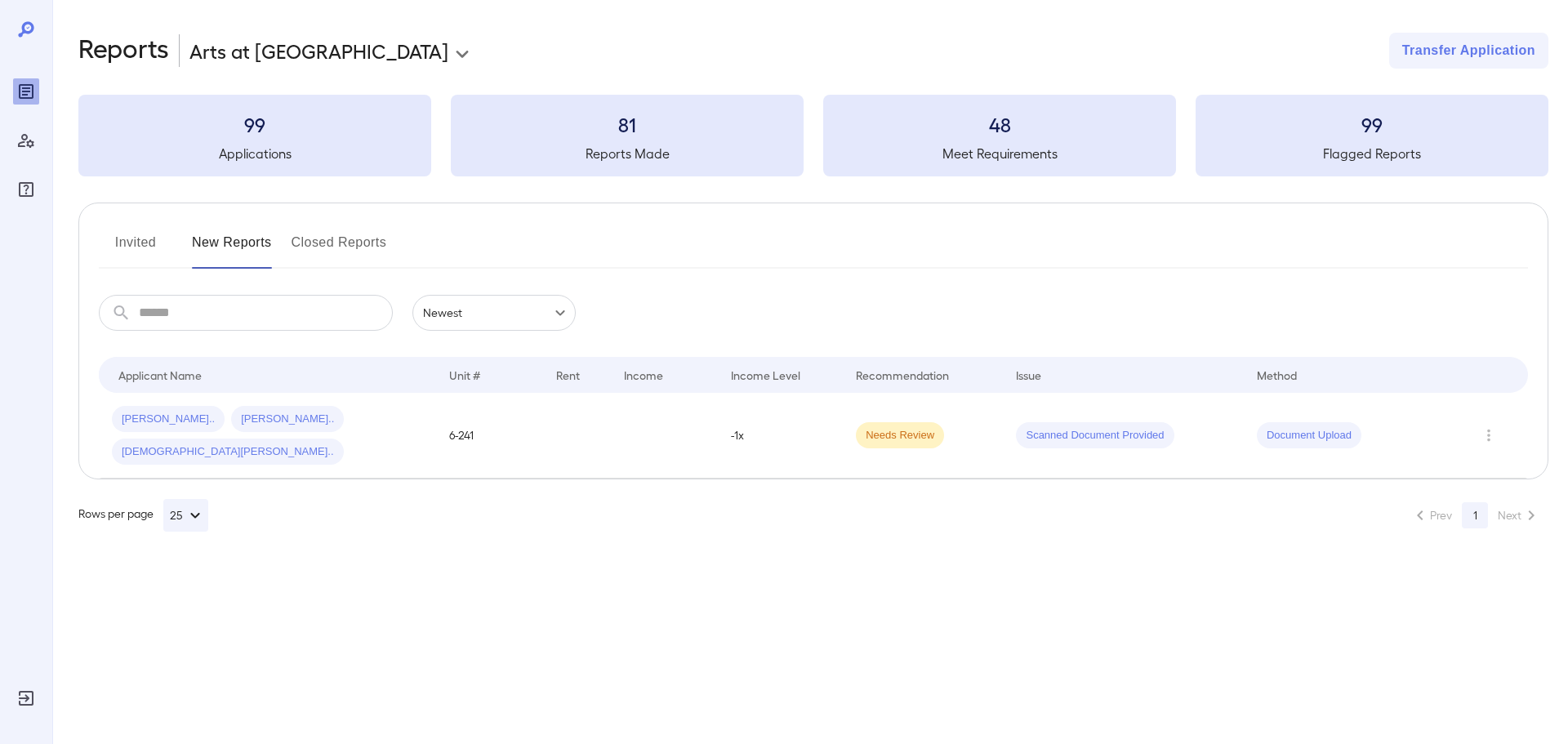
click at [139, 243] on button "Invited" at bounding box center [135, 249] width 73 height 39
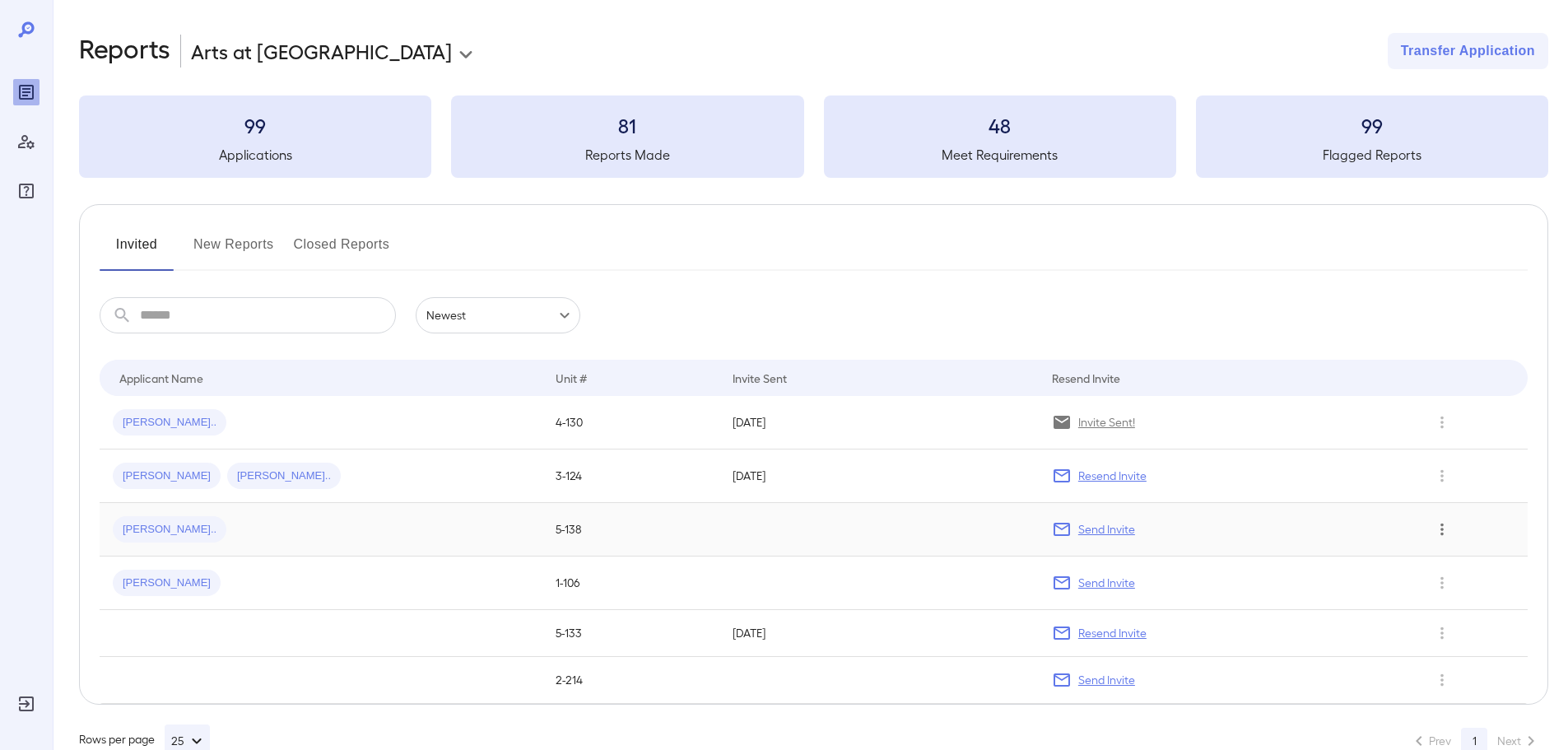
click at [1434, 536] on icon "Row Actions" at bounding box center [1442, 529] width 18 height 20
click at [1459, 586] on li "Remove Application" at bounding box center [1494, 589] width 130 height 27
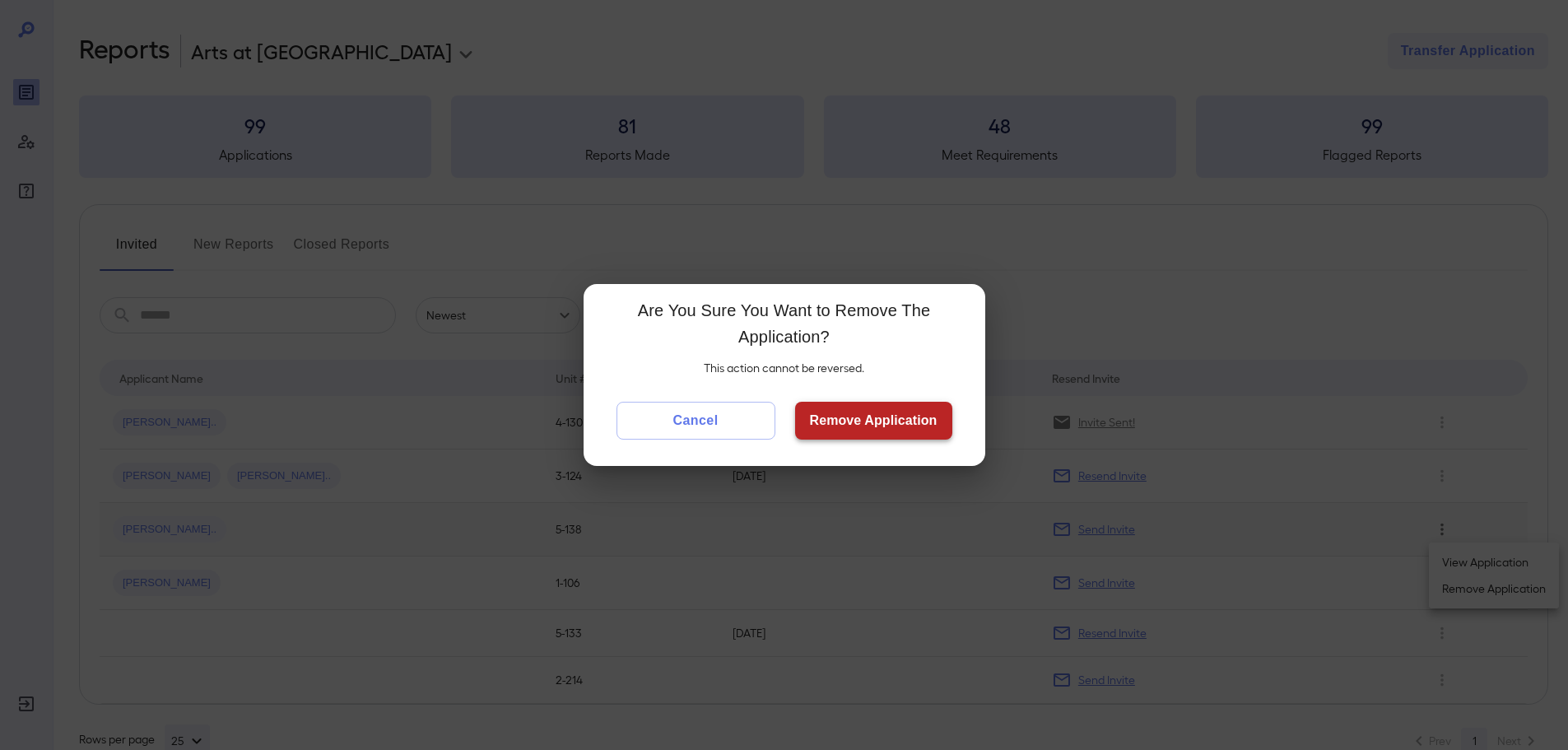
click at [921, 420] on button "Remove Application" at bounding box center [873, 420] width 157 height 38
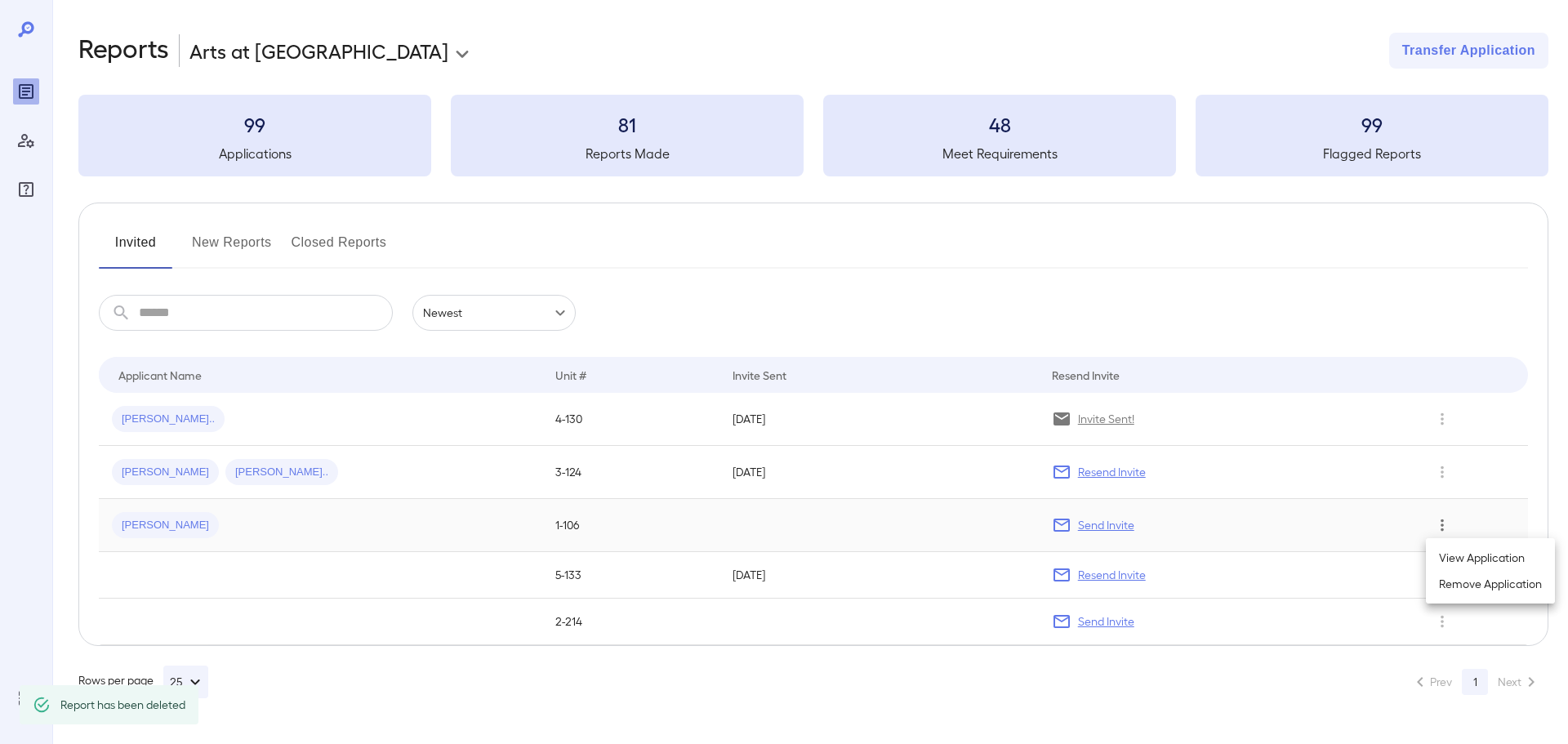
click at [130, 524] on div at bounding box center [784, 372] width 1568 height 744
click at [130, 524] on span "[PERSON_NAME]" at bounding box center [165, 525] width 107 height 15
click at [1442, 529] on icon "Row Actions" at bounding box center [1442, 525] width 3 height 12
click at [1461, 588] on li "Remove Application" at bounding box center [1491, 584] width 129 height 26
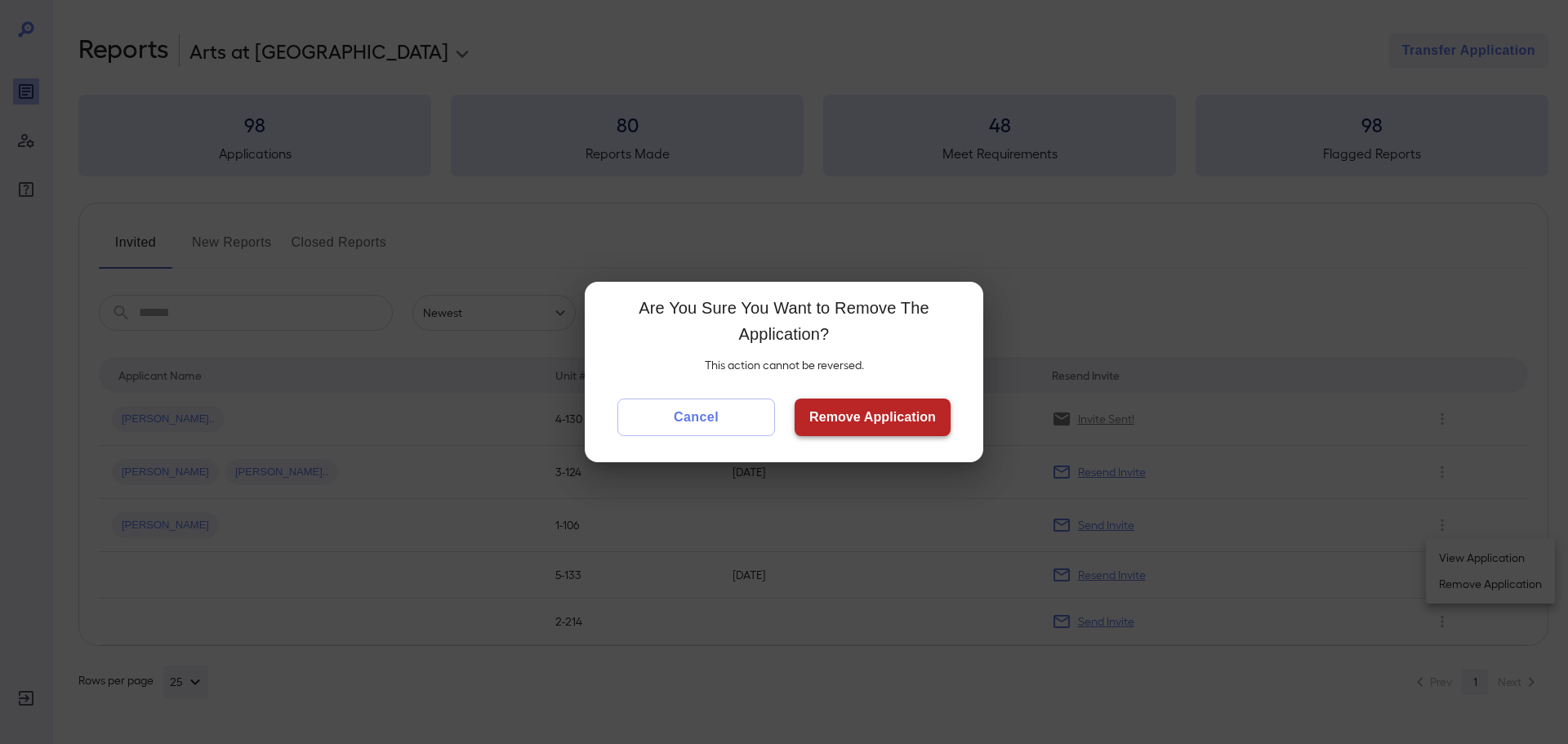
click at [902, 417] on button "Remove Application" at bounding box center [872, 417] width 156 height 37
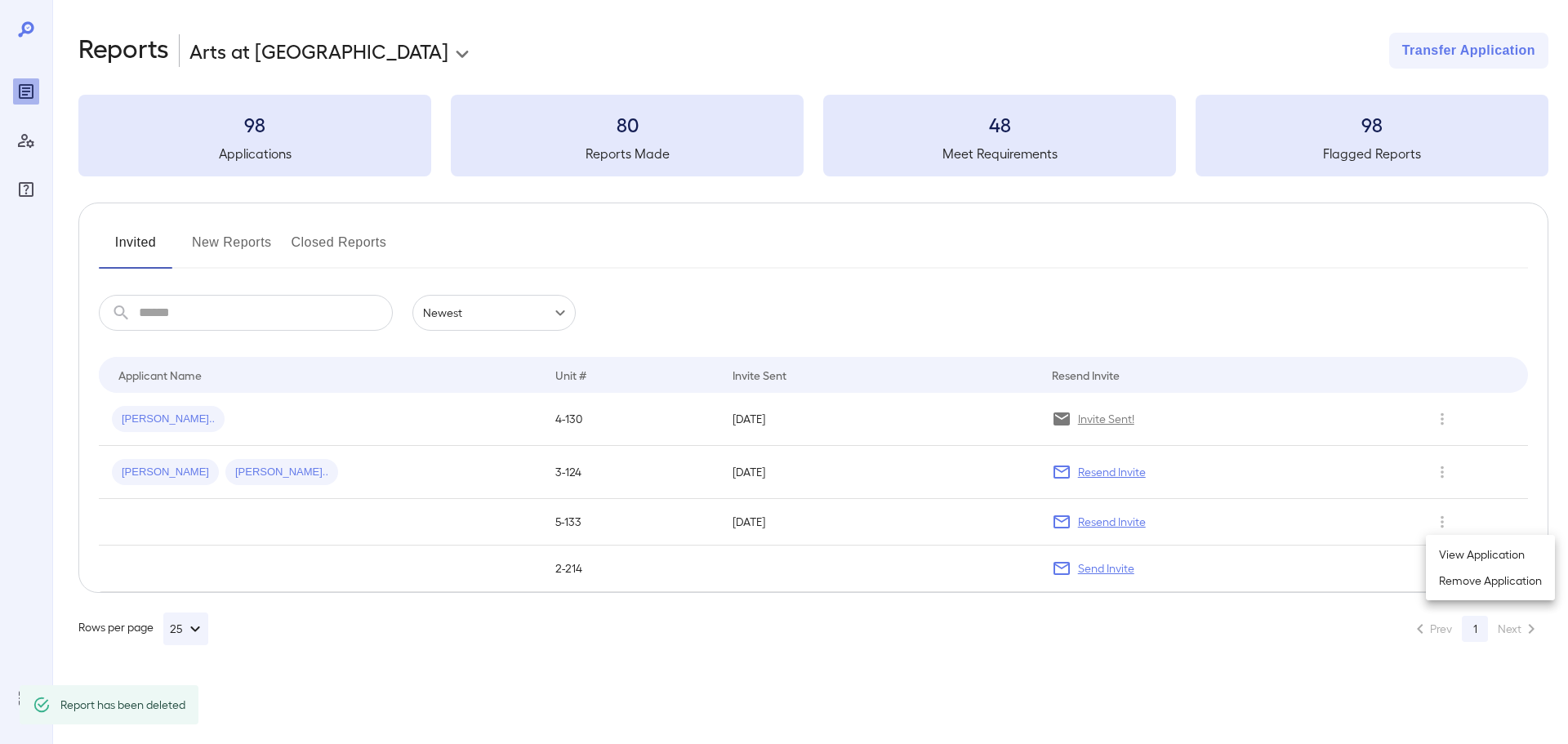
click at [1454, 587] on li "Remove Application" at bounding box center [1491, 581] width 129 height 26
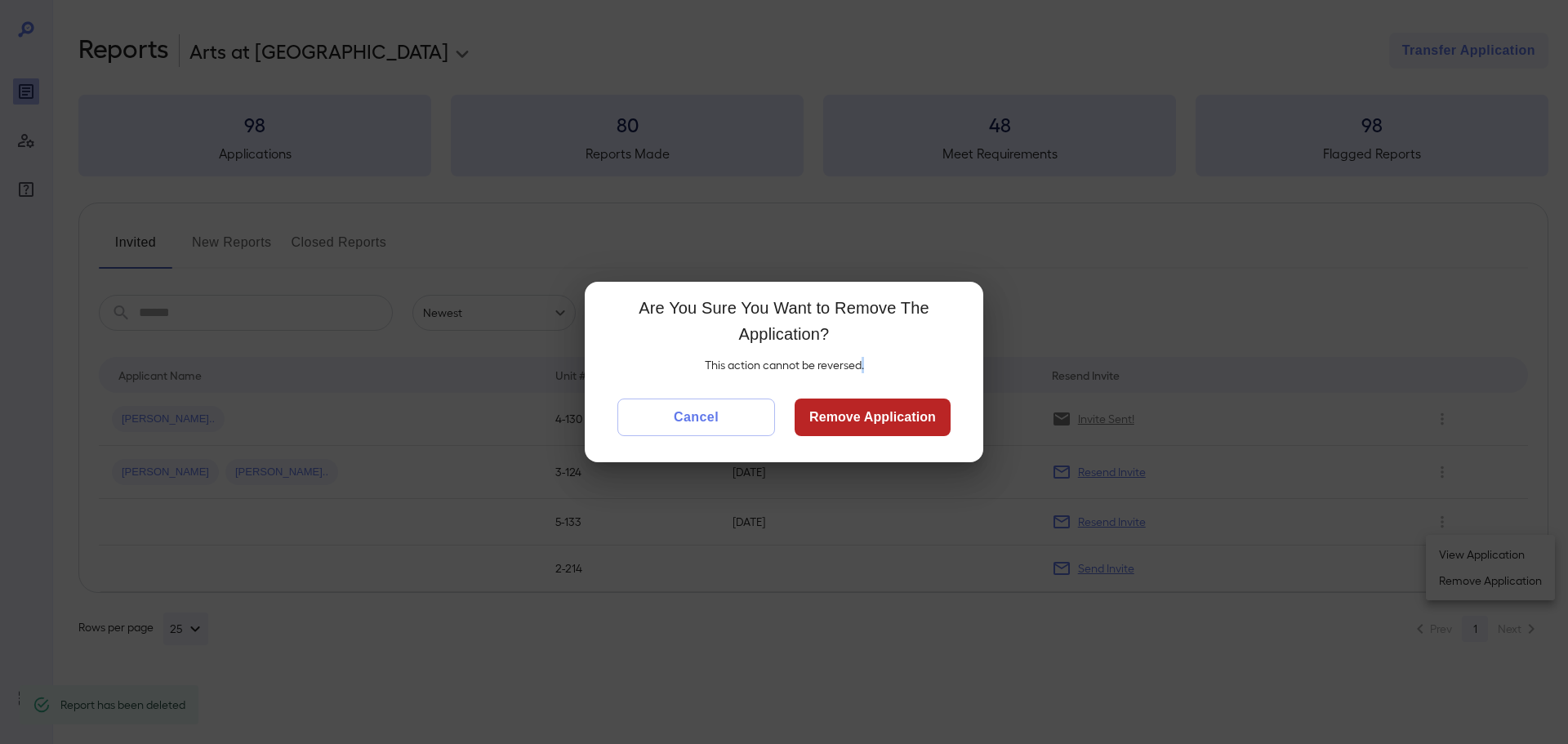
click at [1454, 587] on div "Are You Sure You Want to Remove The Application? This action cannot be reversed…" at bounding box center [784, 372] width 1568 height 744
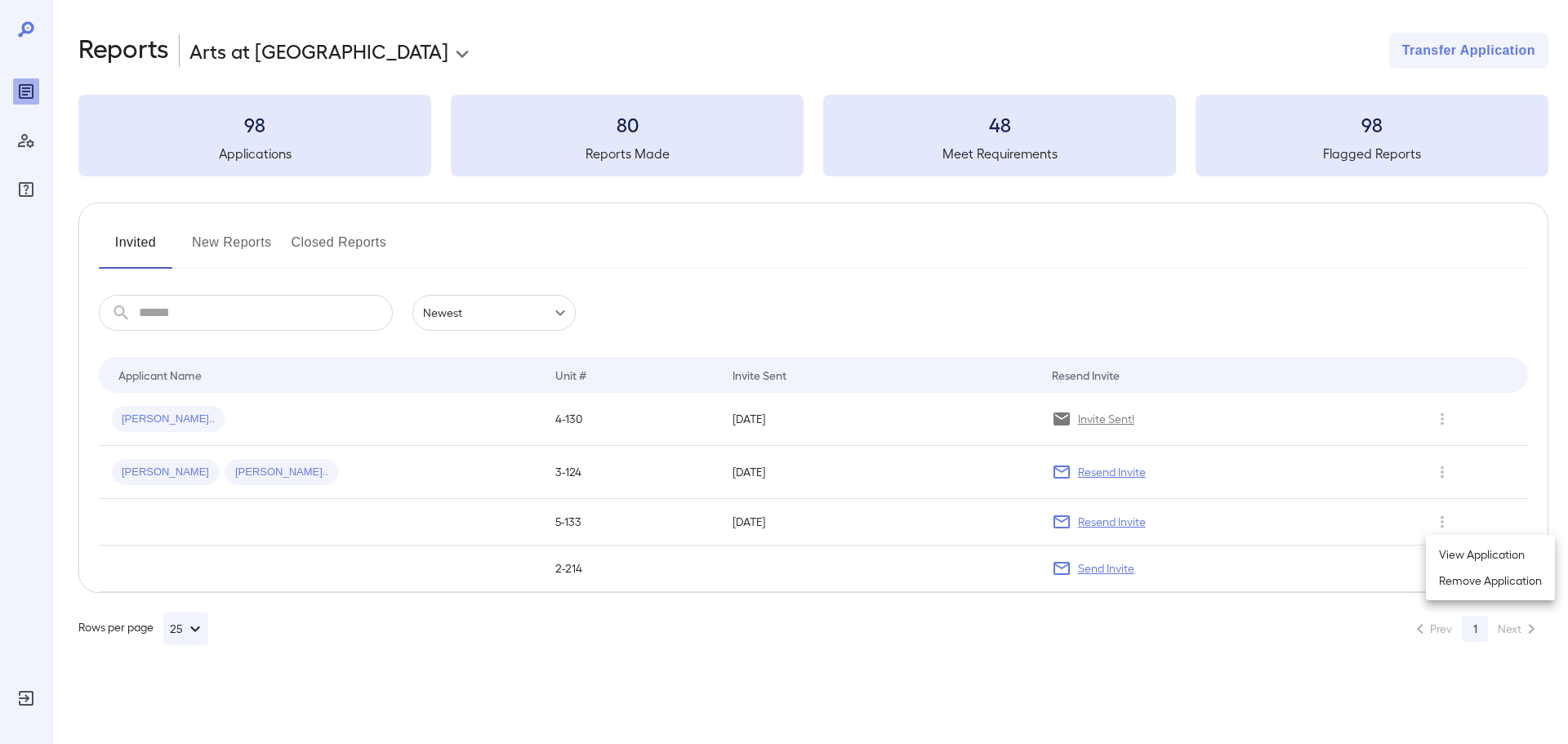
click at [683, 547] on div at bounding box center [784, 372] width 1568 height 744
click at [696, 607] on div "**********" at bounding box center [813, 339] width 1469 height 613
click at [28, 29] on icon at bounding box center [28, 28] width 3 height 3
click at [1436, 524] on icon "Row Actions" at bounding box center [1441, 522] width 18 height 20
click at [1469, 584] on li "Remove Application" at bounding box center [1491, 581] width 129 height 26
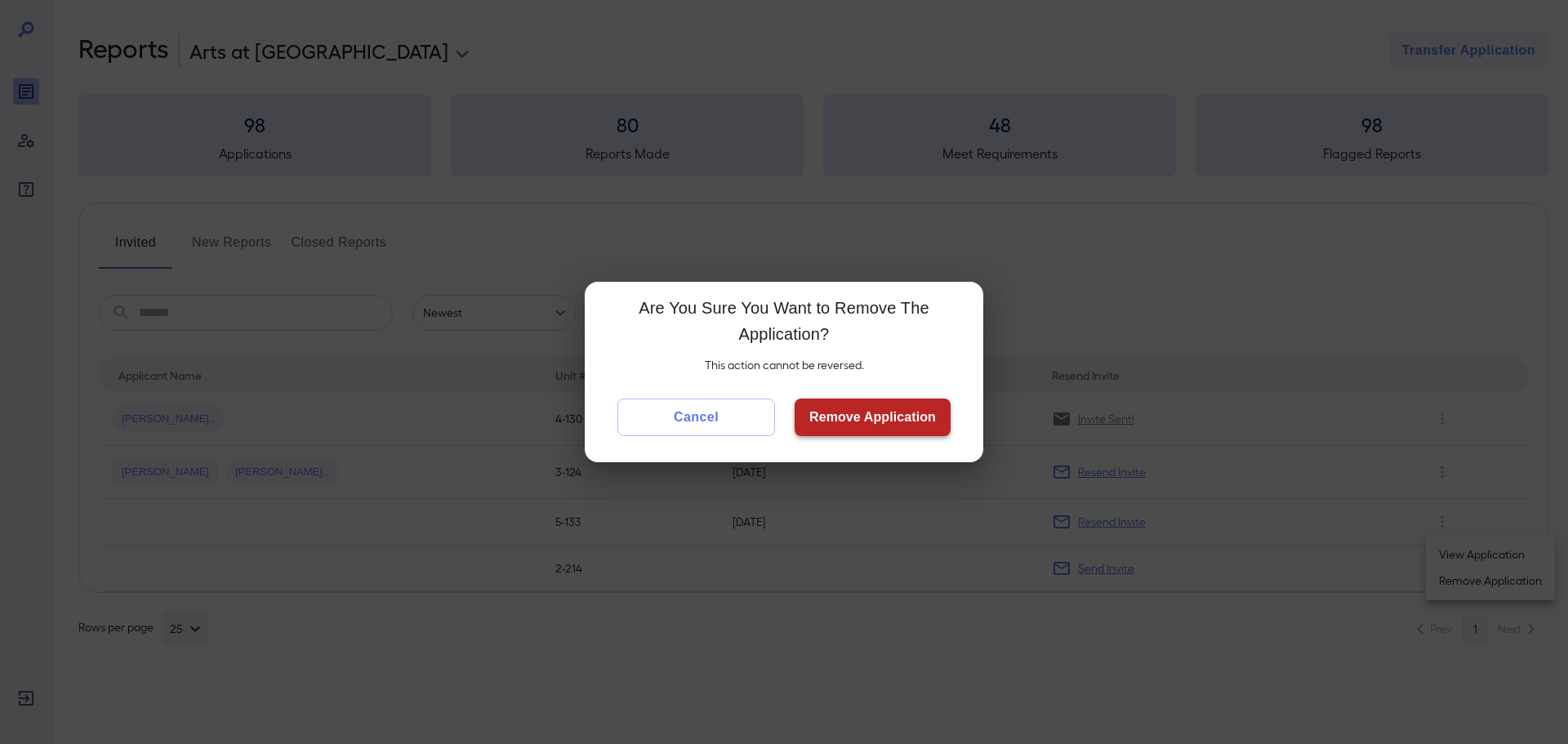
click at [875, 412] on button "Remove Application" at bounding box center [872, 417] width 156 height 37
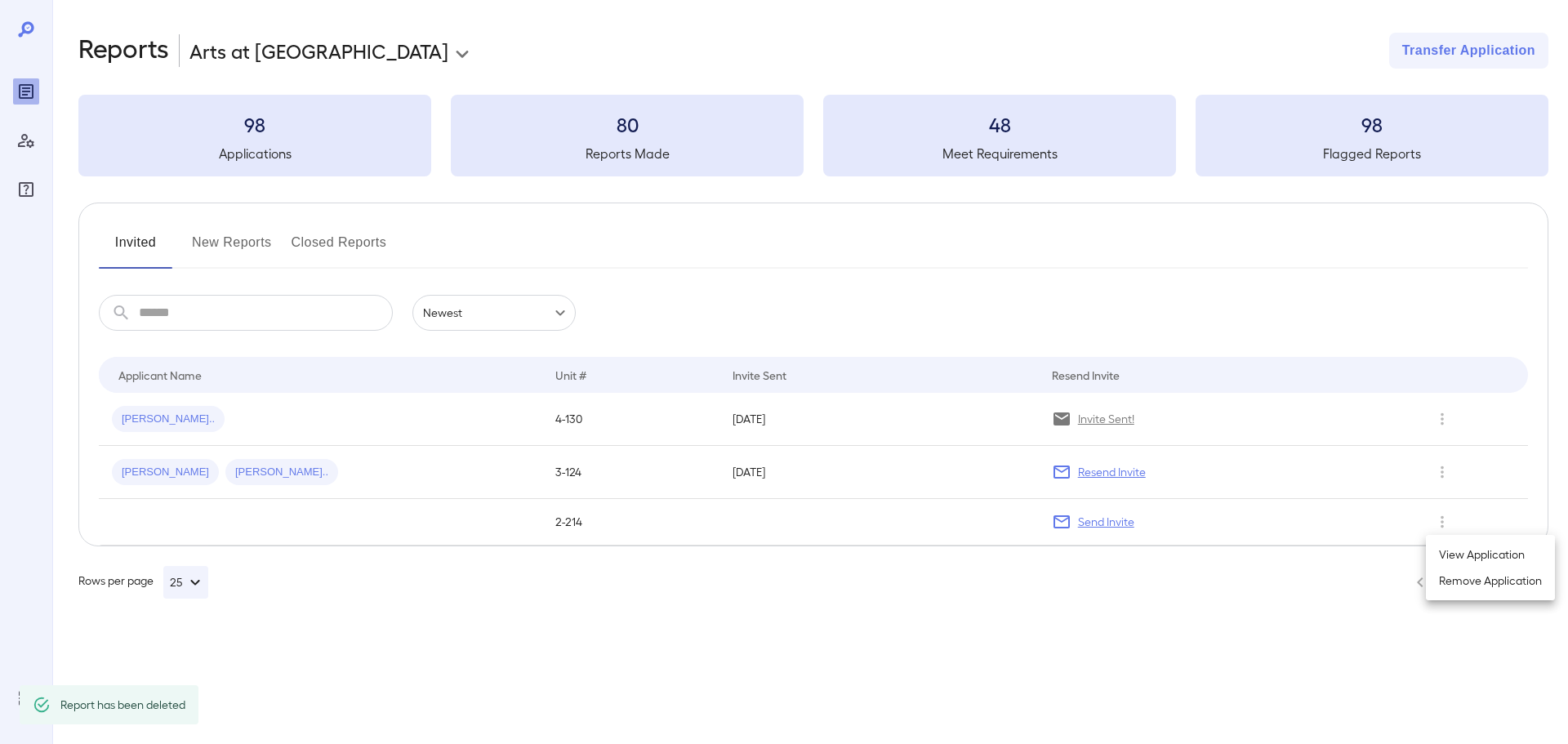
click at [1429, 520] on div at bounding box center [784, 372] width 1568 height 744
click at [1440, 516] on icon "Row Actions" at bounding box center [1441, 522] width 18 height 20
click at [1469, 576] on li "Remove Application" at bounding box center [1491, 581] width 129 height 26
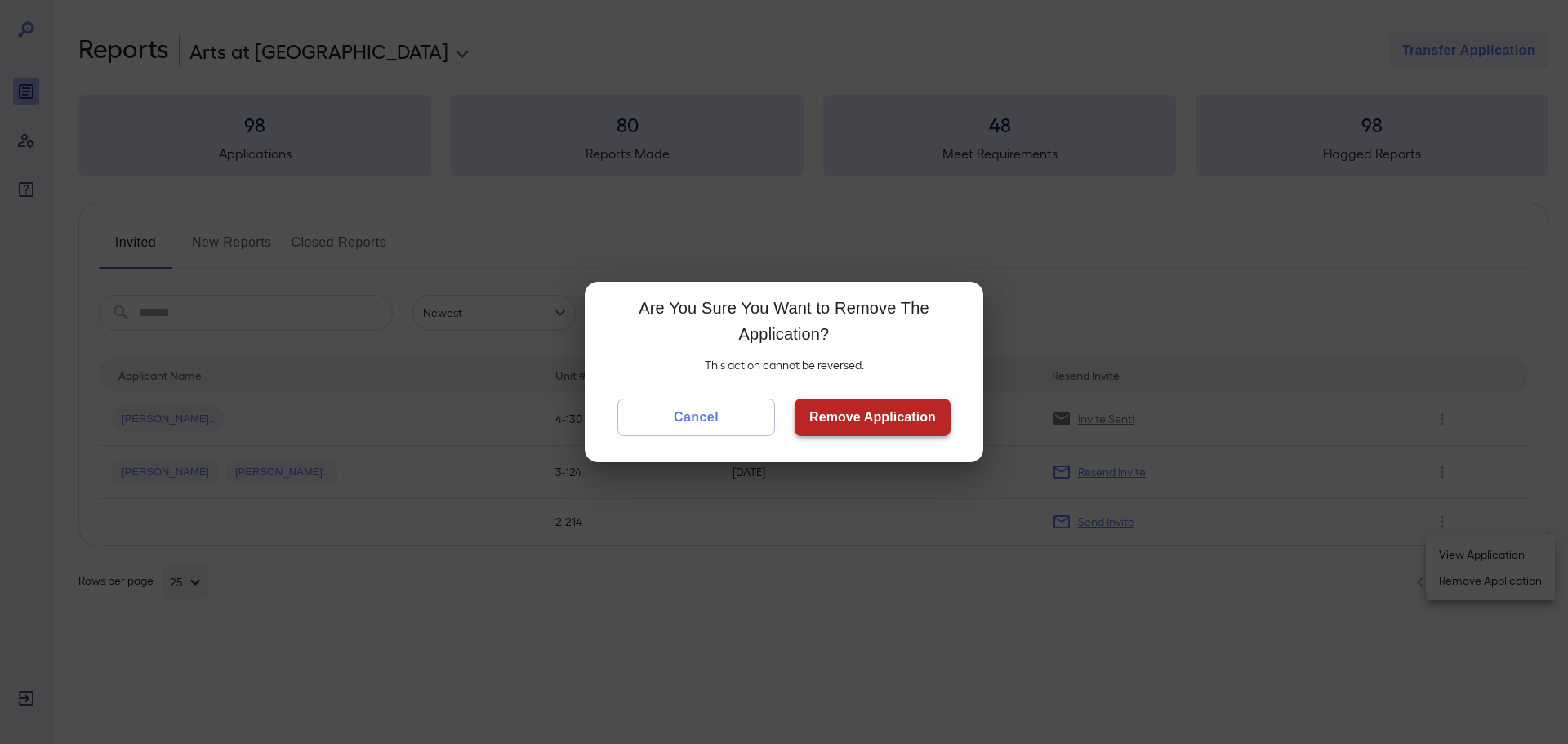
click at [830, 426] on button "Remove Application" at bounding box center [872, 417] width 156 height 37
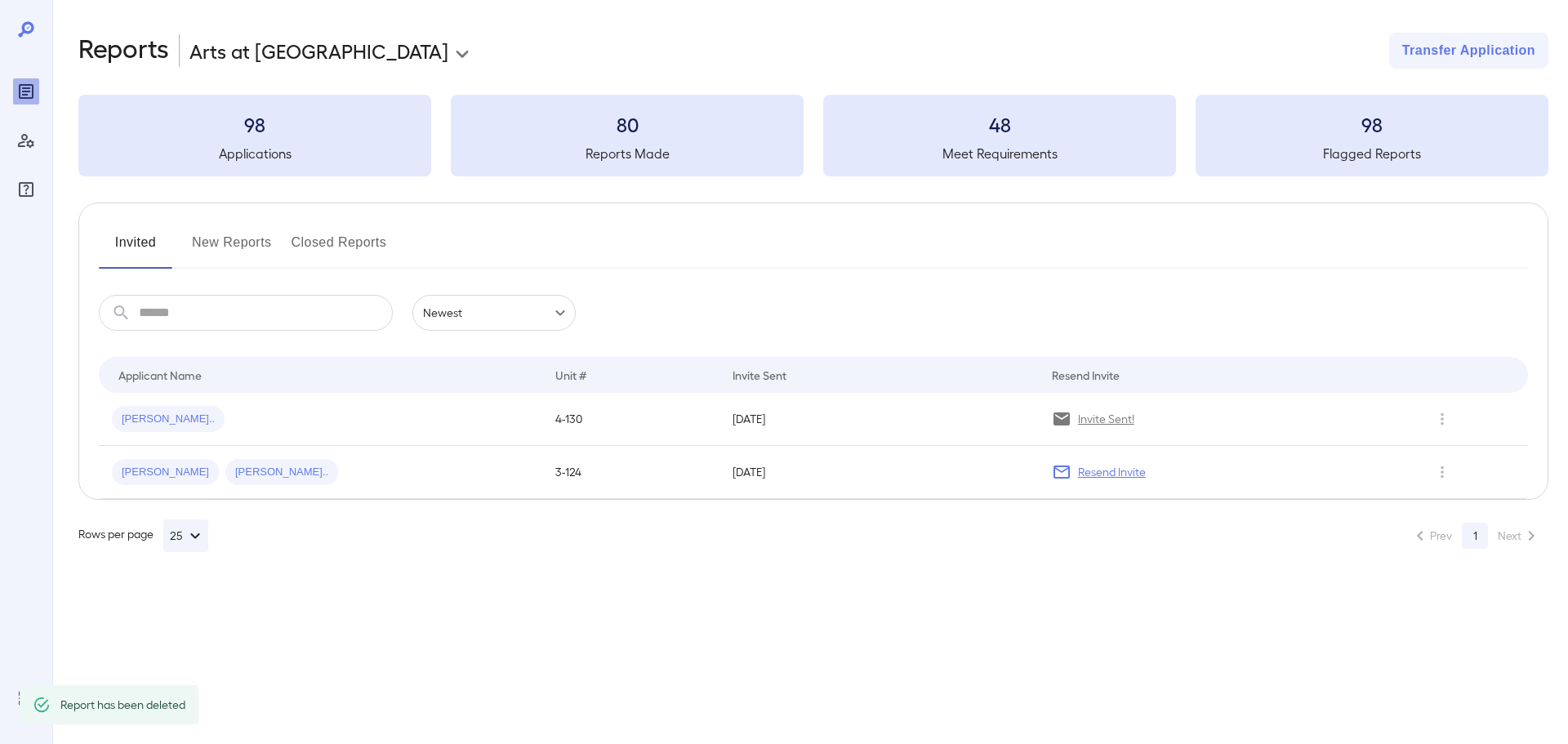
click at [206, 238] on button "New Reports" at bounding box center [232, 249] width 80 height 39
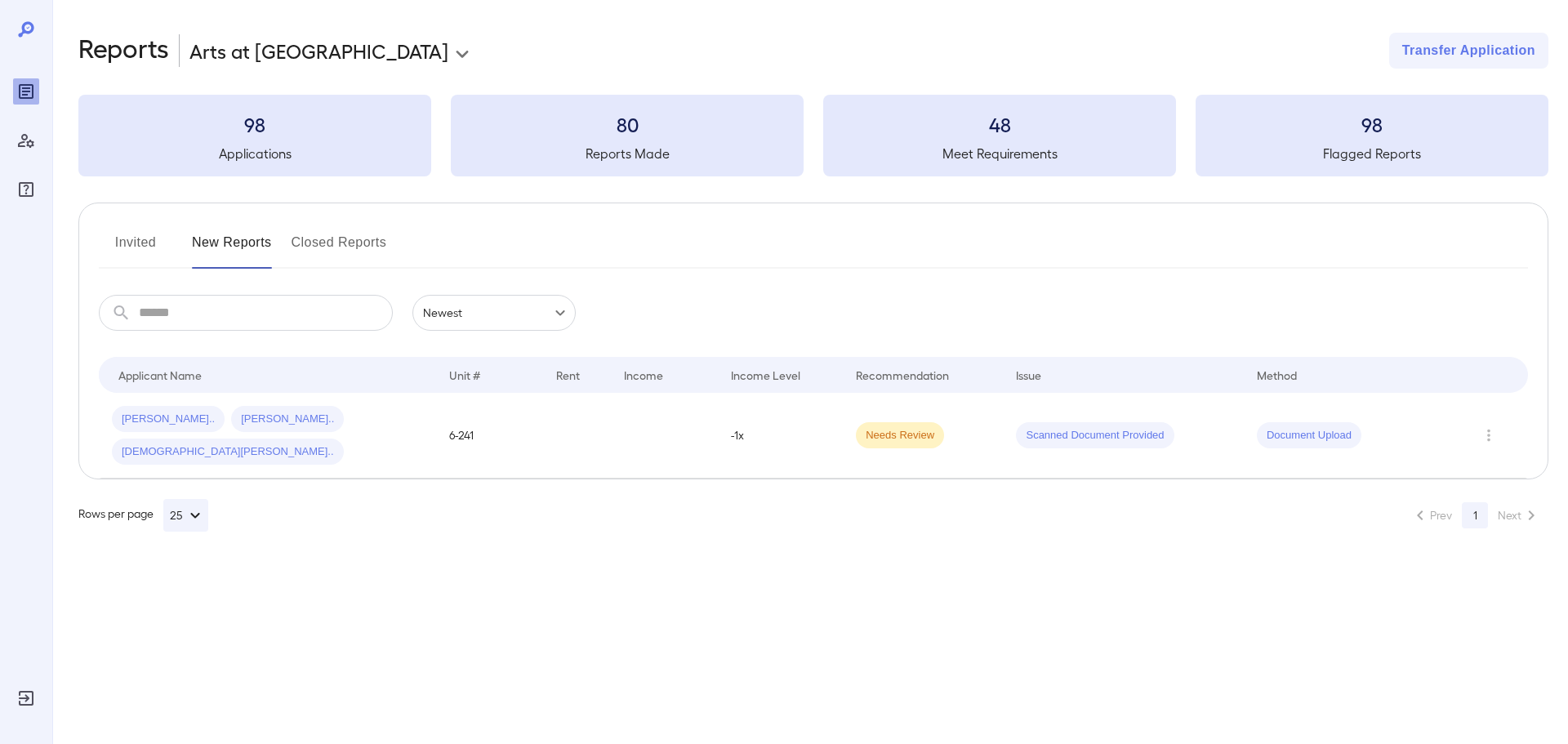
click at [336, 238] on button "Closed Reports" at bounding box center [339, 249] width 95 height 39
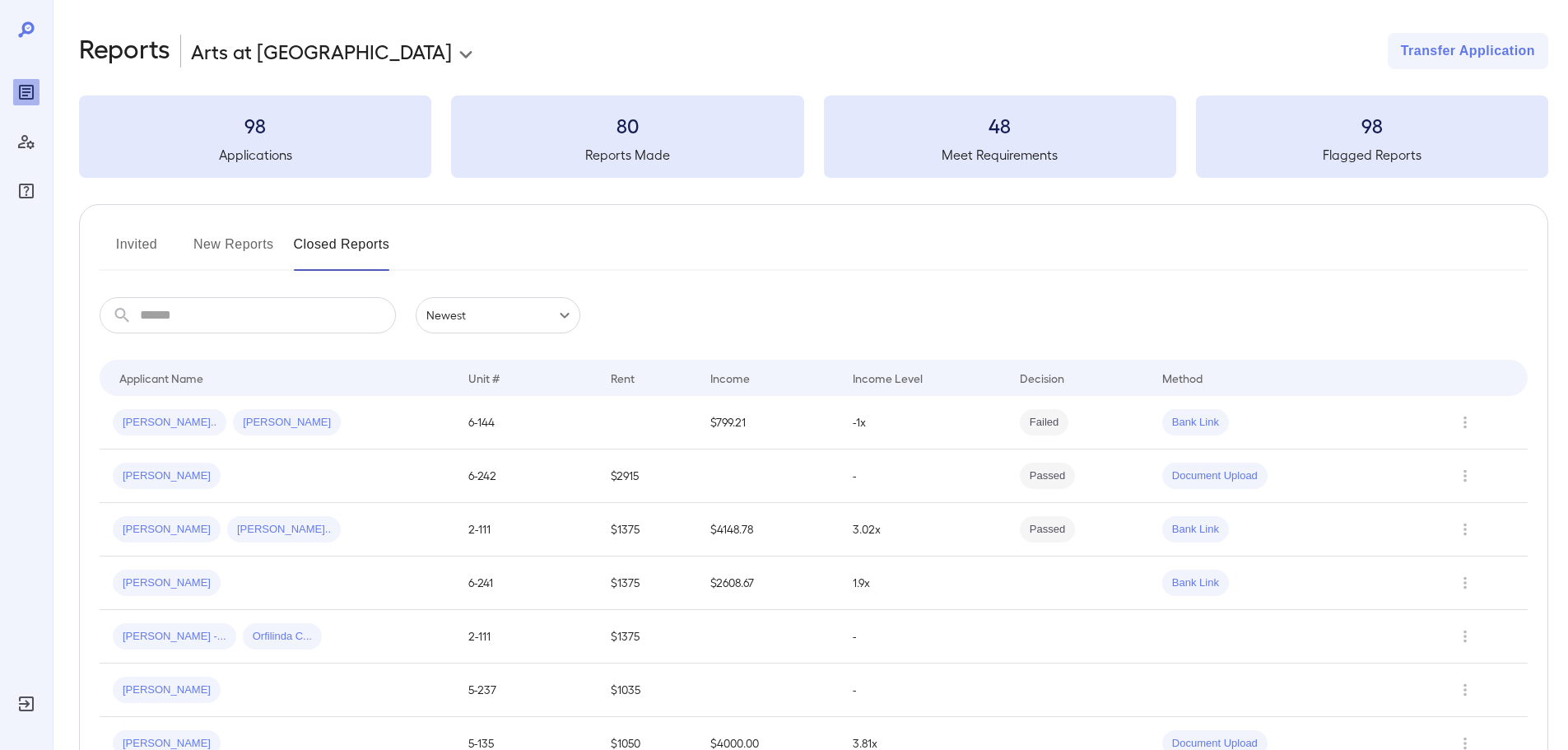
click at [154, 247] on button "Invited" at bounding box center [136, 251] width 74 height 39
